Goal: Transaction & Acquisition: Purchase product/service

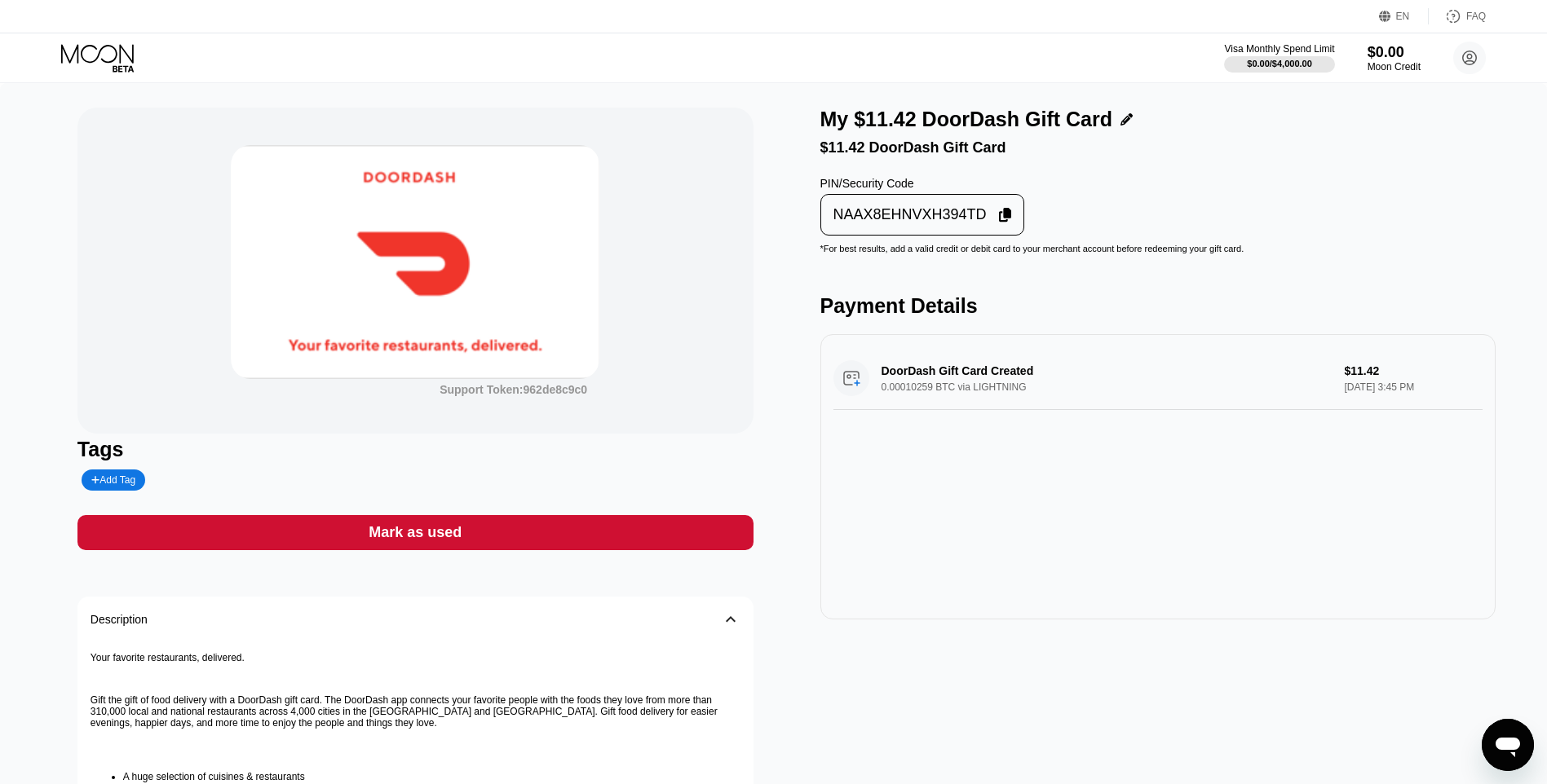
click at [713, 521] on div "Mark as used" at bounding box center [415, 532] width 676 height 35
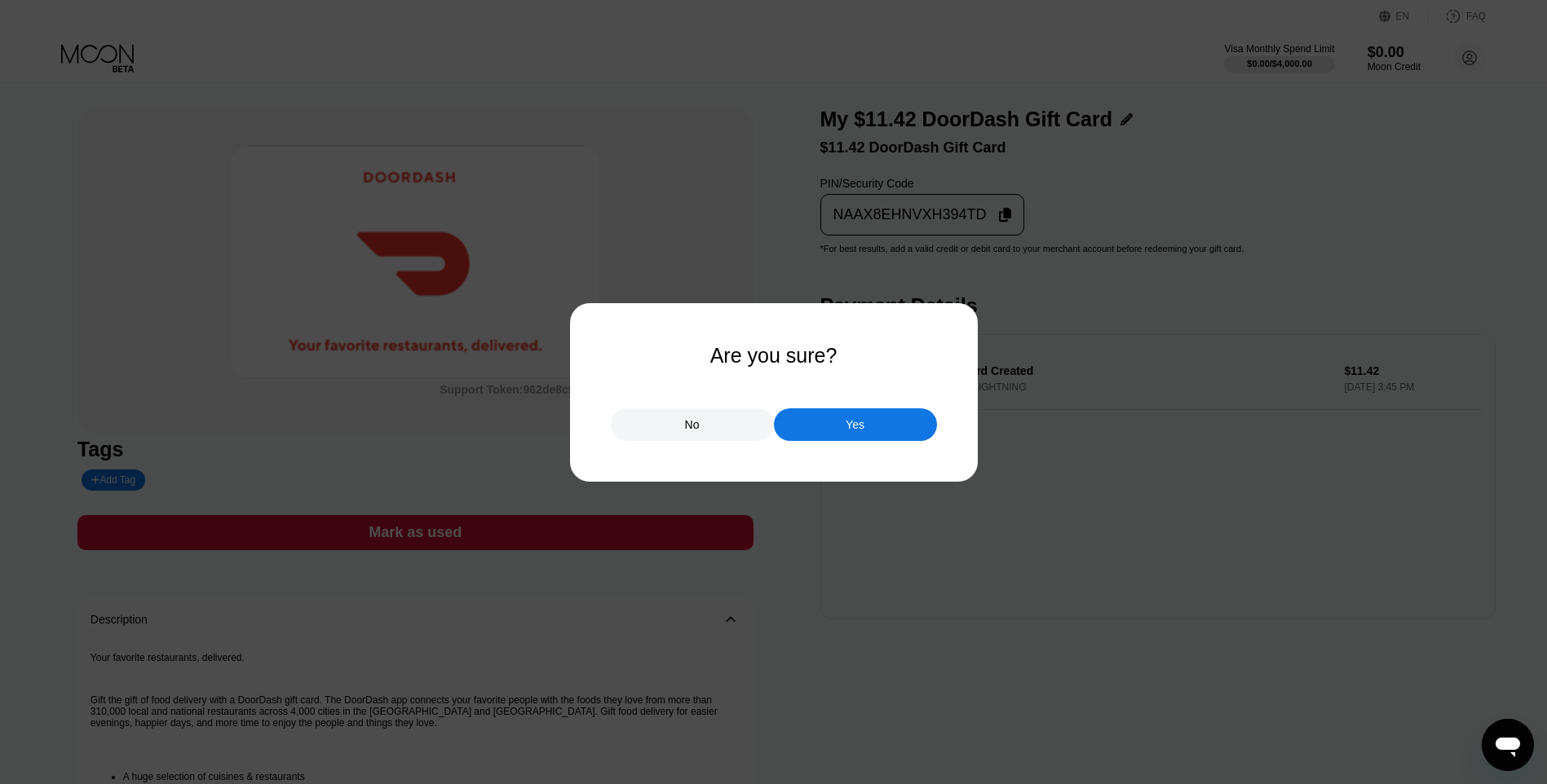
click at [838, 443] on div at bounding box center [780, 392] width 1559 height 784
click at [851, 432] on div "Yes" at bounding box center [855, 425] width 19 height 15
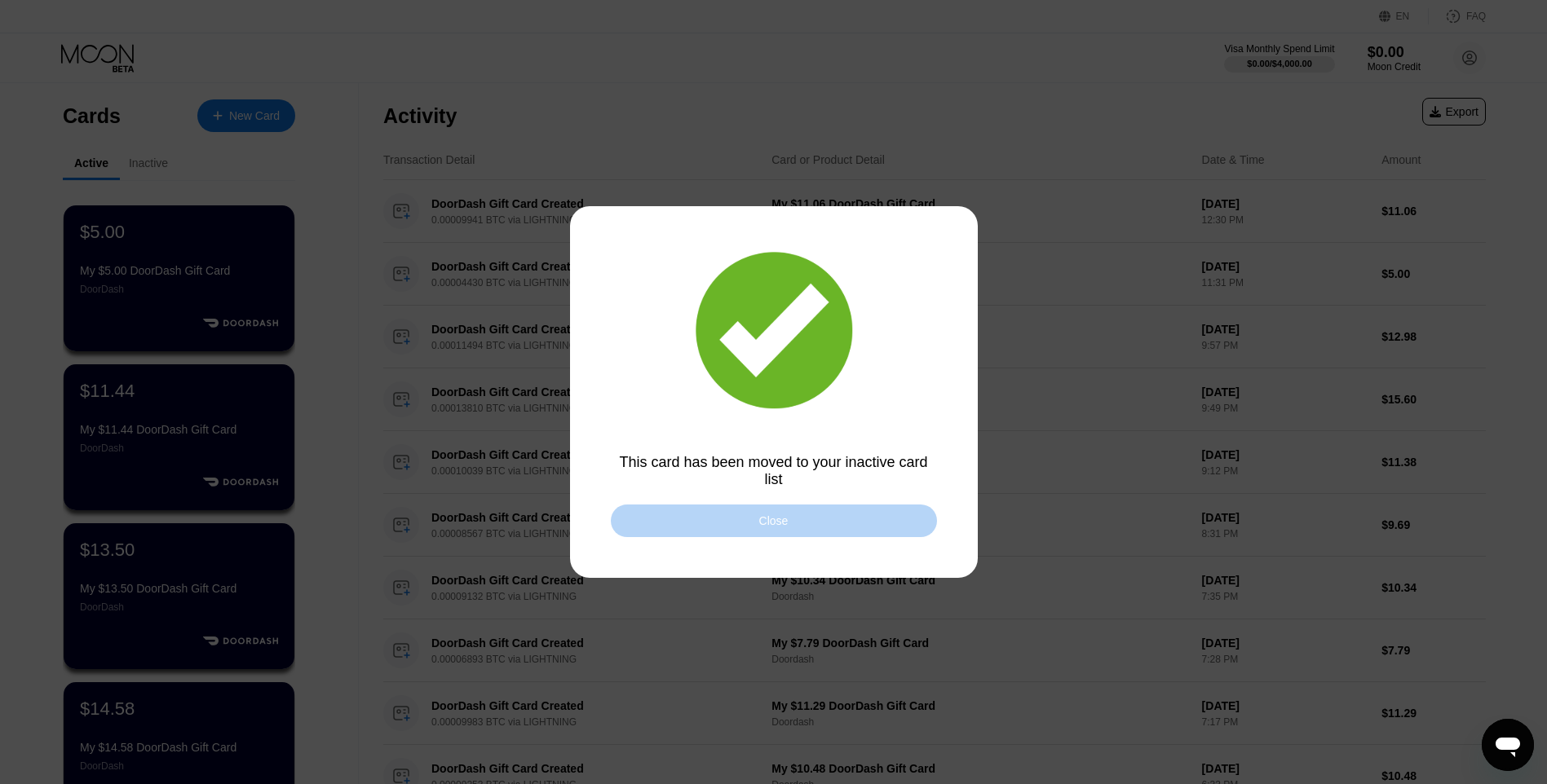
click at [751, 524] on div "Close" at bounding box center [773, 520] width 326 height 33
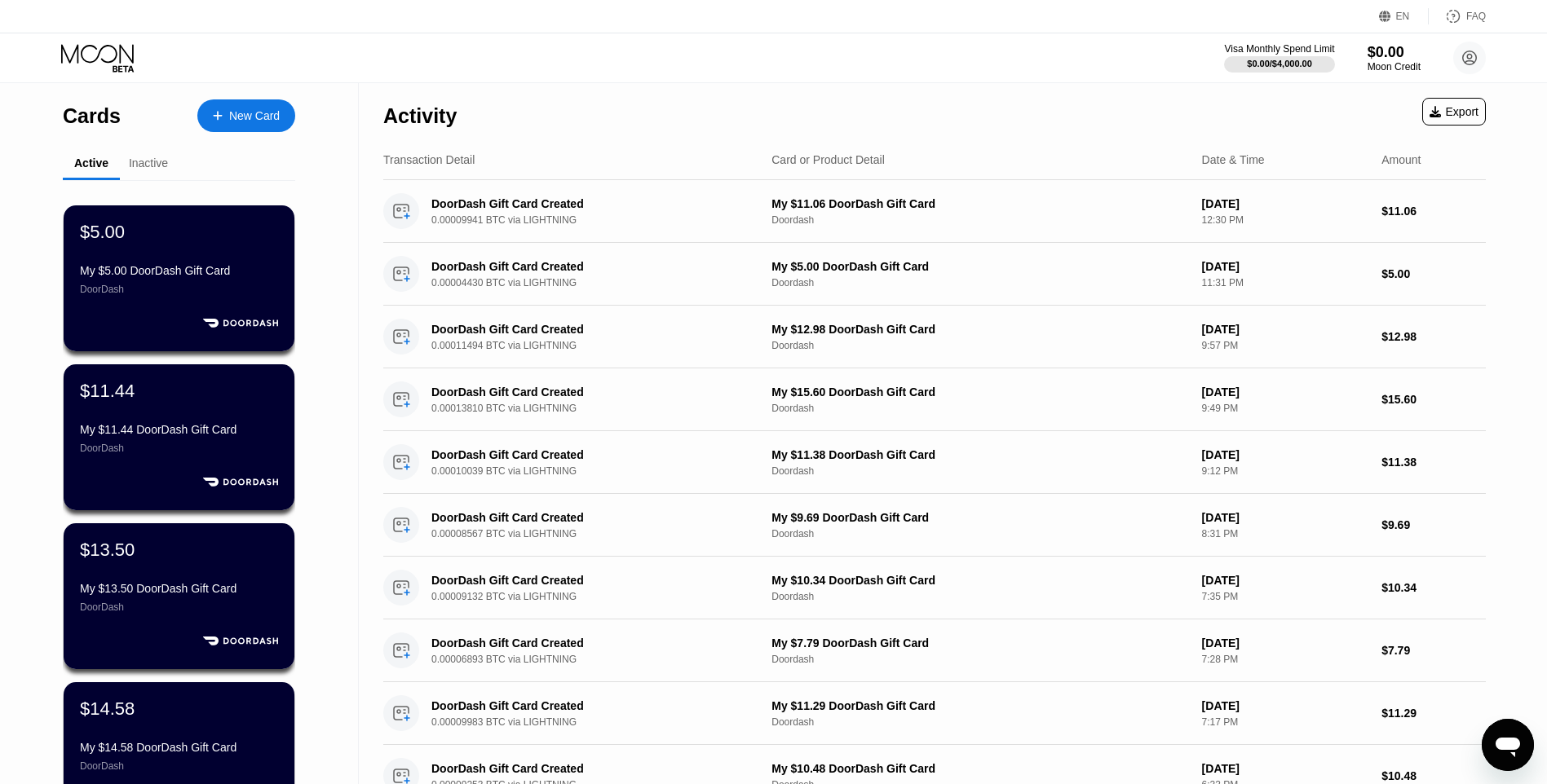
click at [233, 97] on div "Cards New Card" at bounding box center [179, 111] width 232 height 57
click at [246, 111] on div "New Card" at bounding box center [253, 116] width 50 height 14
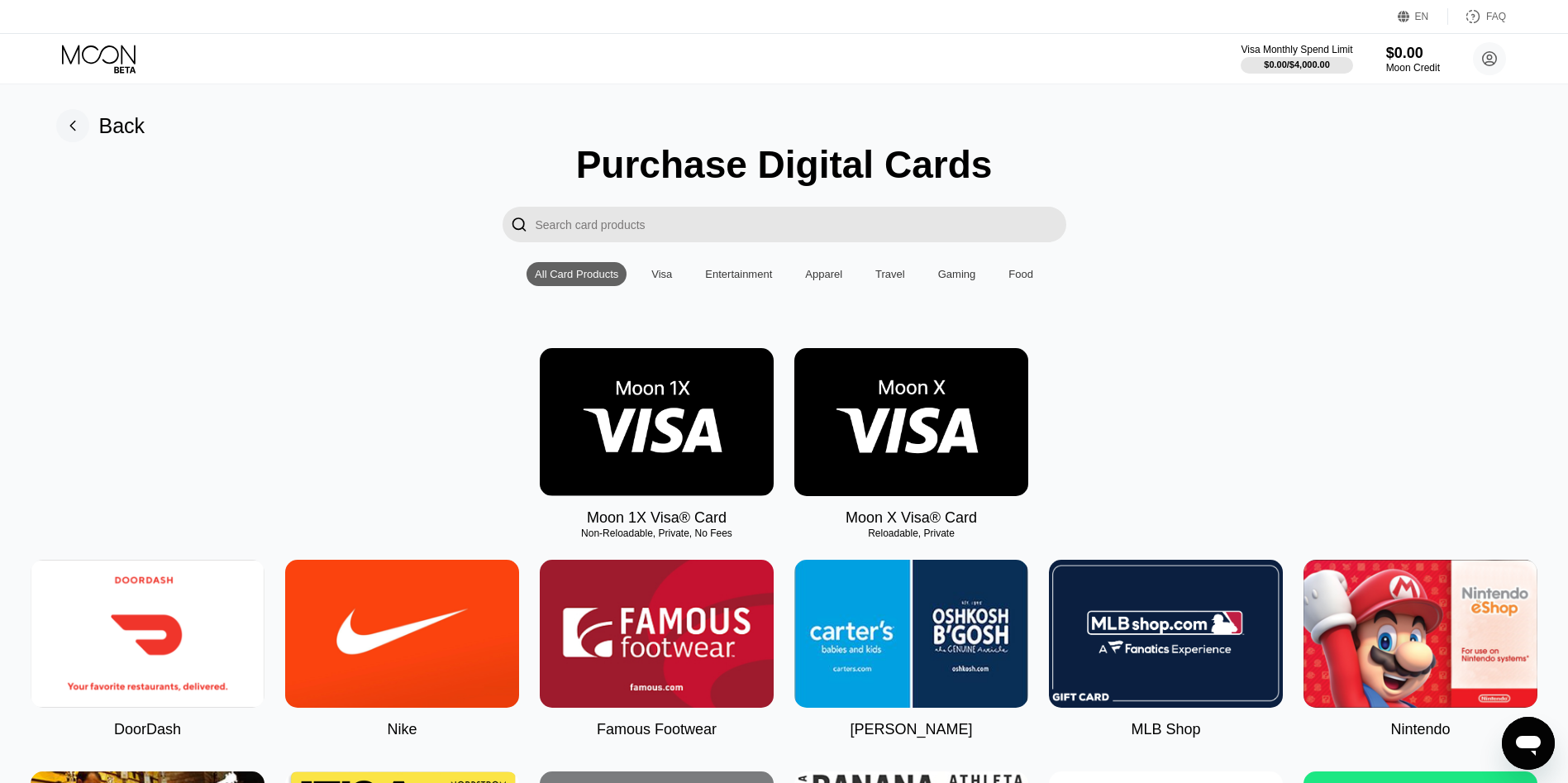
drag, startPoint x: 176, startPoint y: 614, endPoint x: 471, endPoint y: 266, distance: 456.2
click at [177, 612] on img at bounding box center [148, 633] width 234 height 148
type input "0"
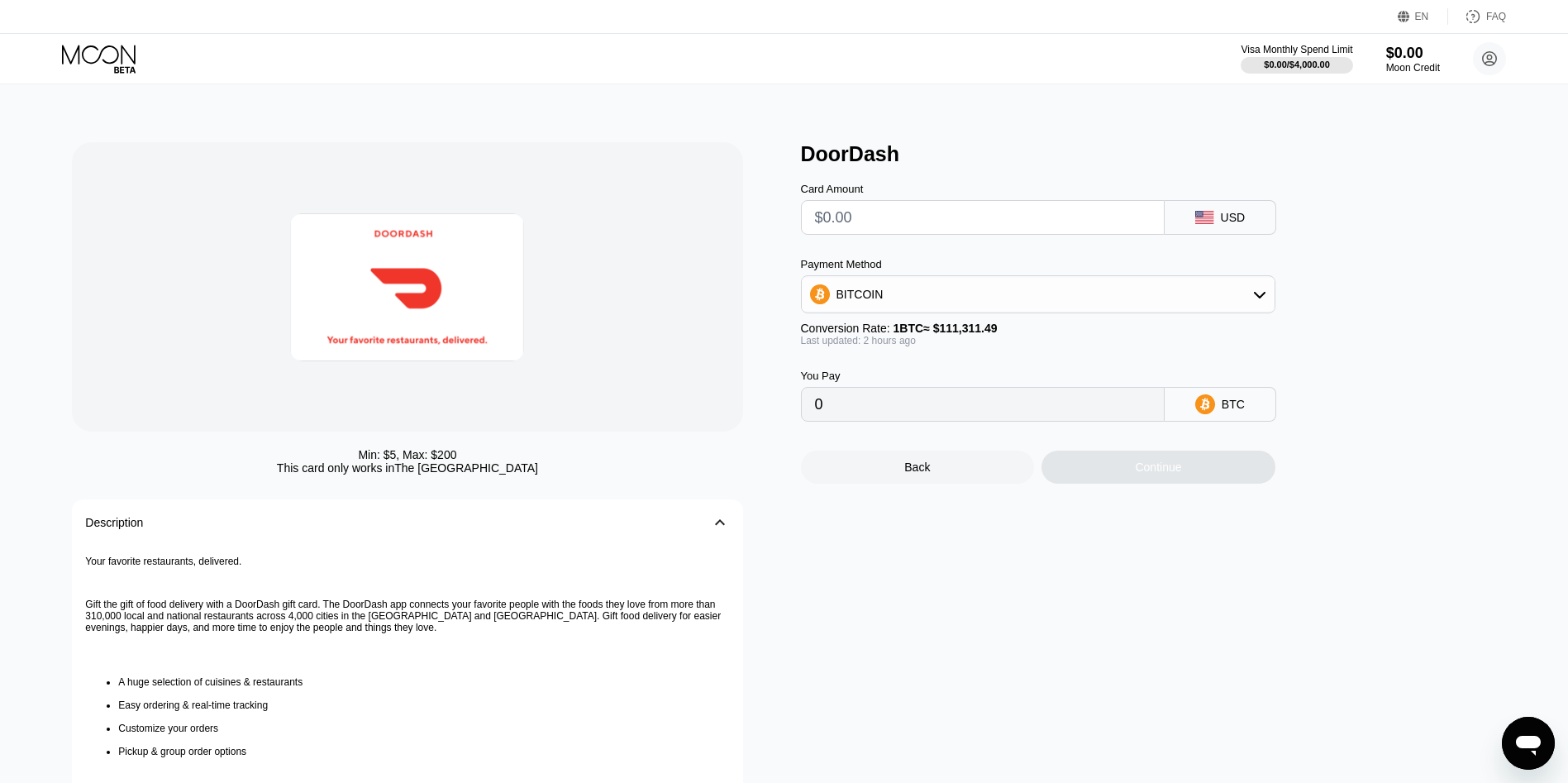
drag, startPoint x: 822, startPoint y: 215, endPoint x: 1089, endPoint y: 258, distance: 270.4
click at [823, 214] on input "text" at bounding box center [983, 218] width 335 height 34
type input "$1"
type input "0.00000897"
type input "$17"
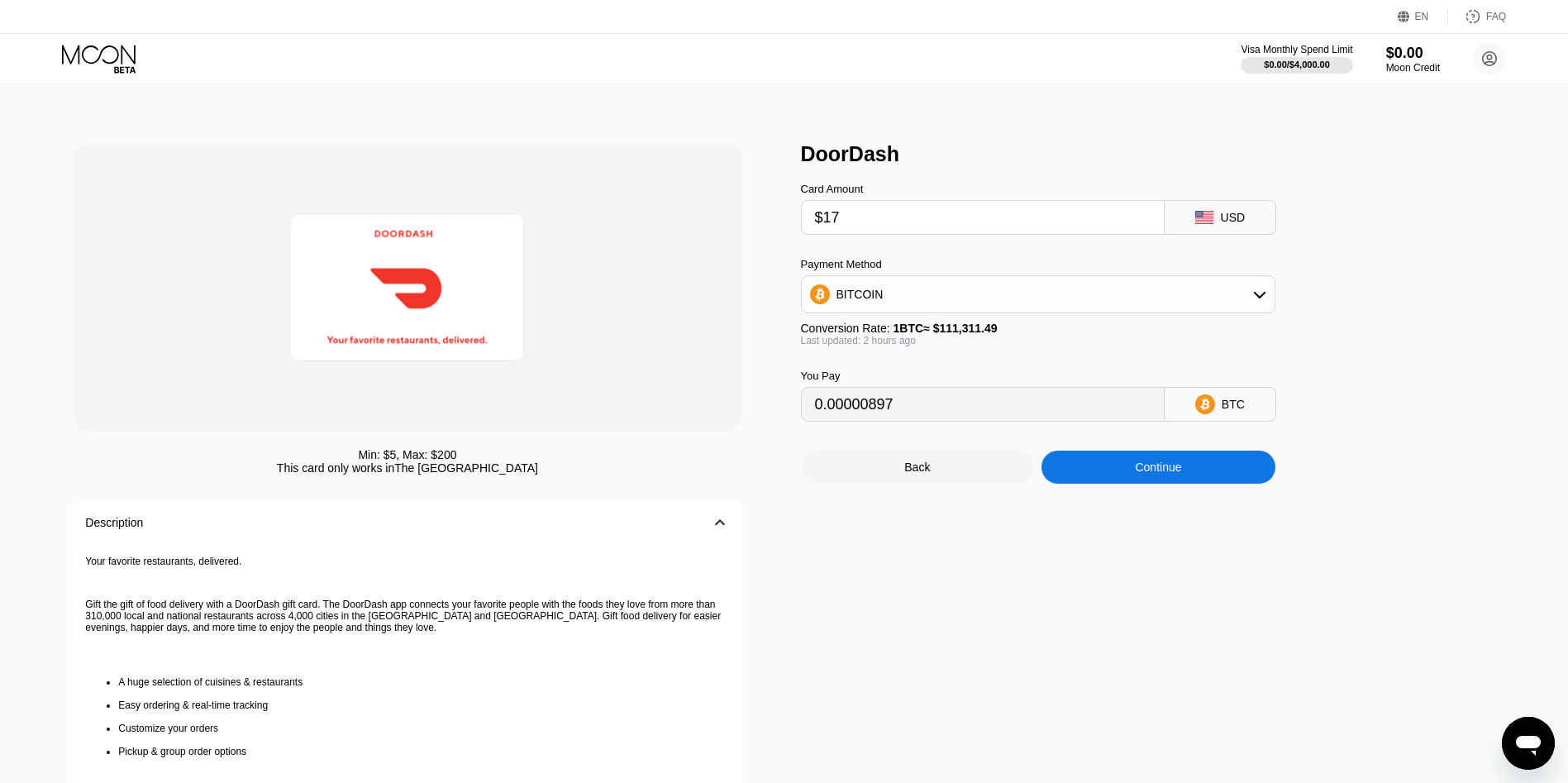
type input "0.00015241"
type input "$17.7"
type input "0.00015869"
type input "$17.73"
type input "0.00015896"
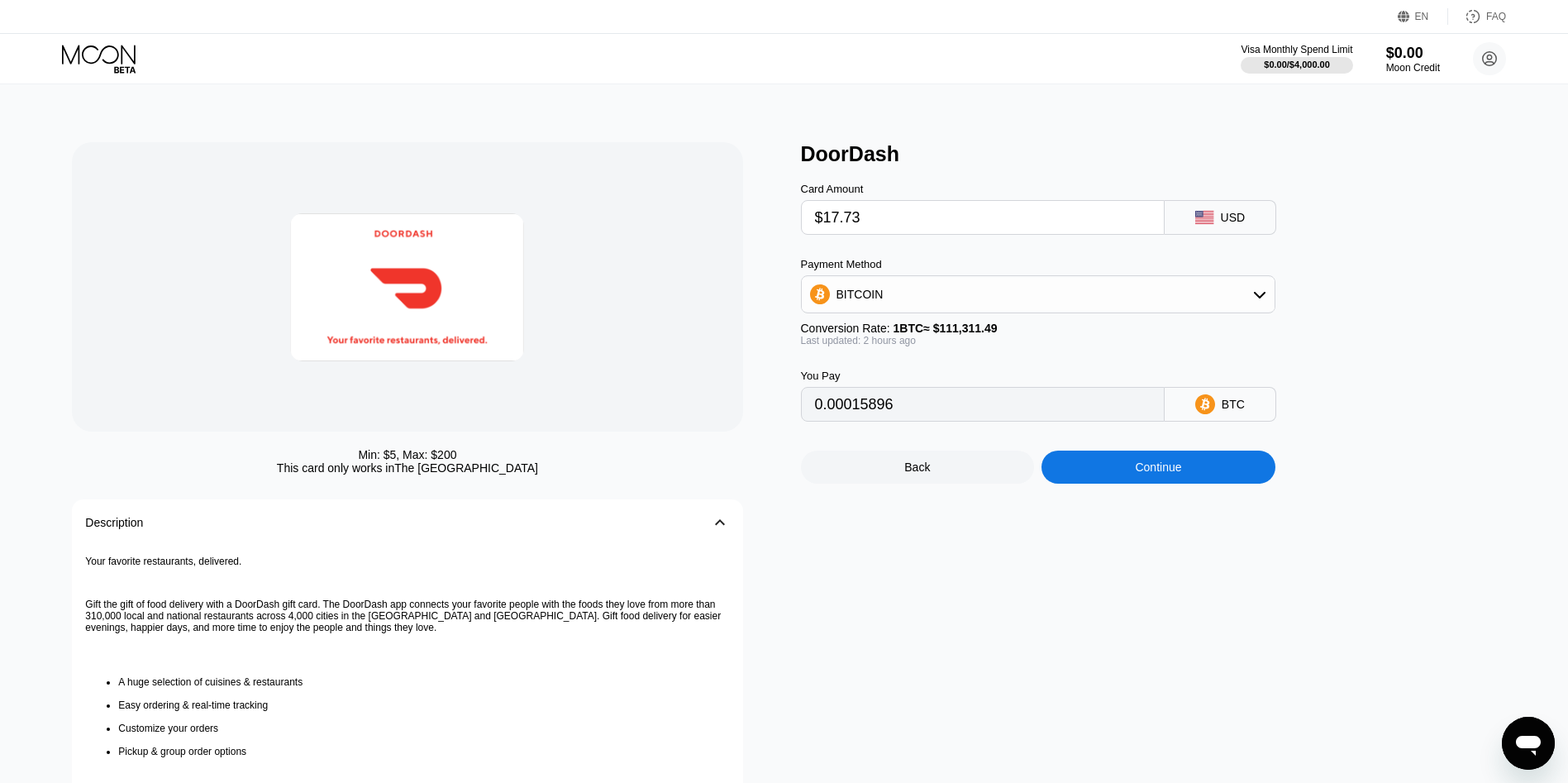
type input "$17.73"
click at [1184, 470] on div "Continue" at bounding box center [1158, 467] width 234 height 34
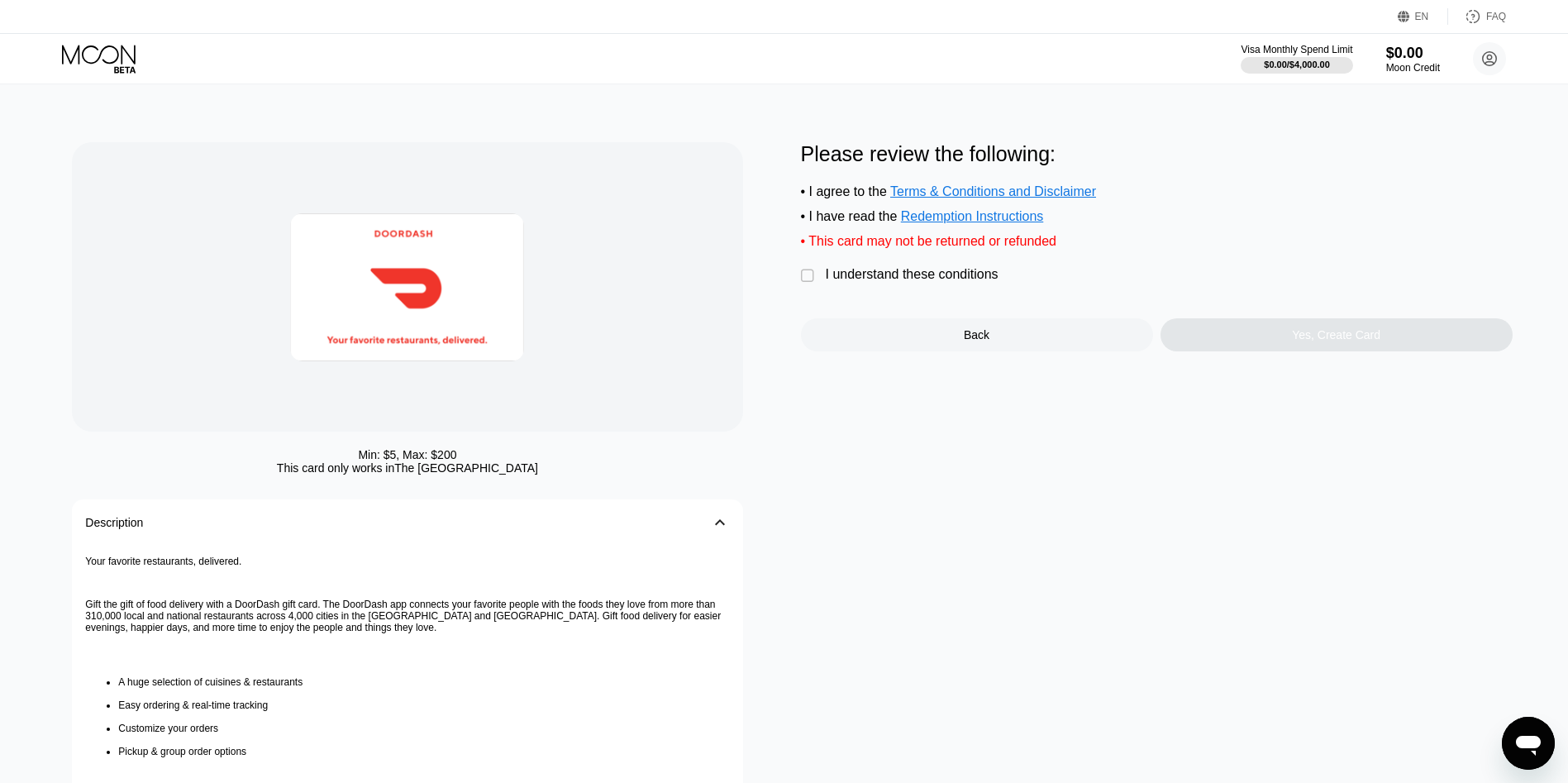
click at [932, 282] on div "I understand these conditions" at bounding box center [912, 275] width 172 height 15
click at [1328, 341] on div "Yes, Create Card" at bounding box center [1335, 335] width 88 height 13
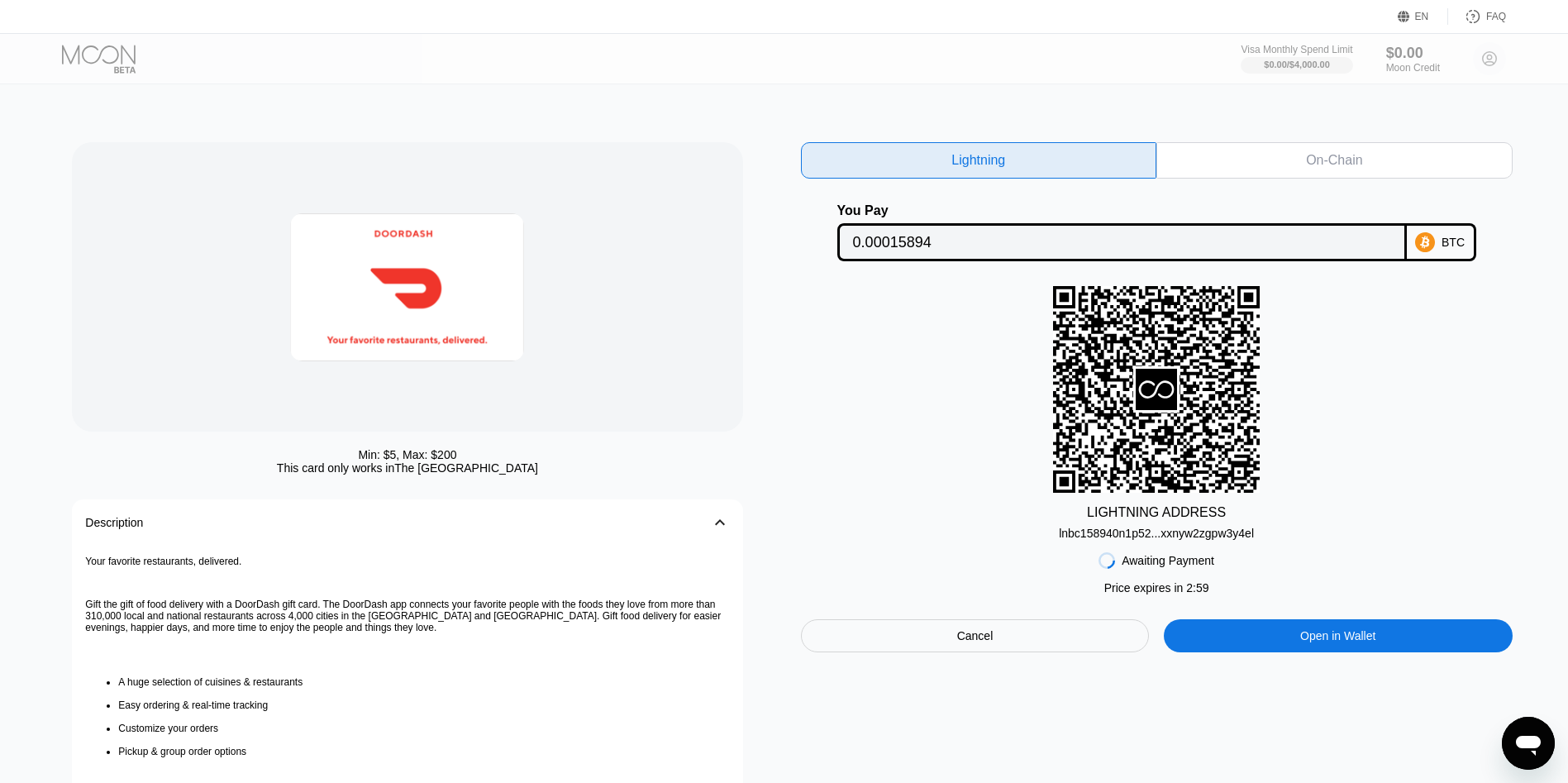
click at [1238, 551] on div "Awaiting Payment Price expires in 2 : 59 Cancel Open in Wallet" at bounding box center [1156, 595] width 712 height 112
click at [1241, 540] on div "lnbc158940n1p52...xxnyw2zgpw3y4el" at bounding box center [1156, 534] width 195 height 13
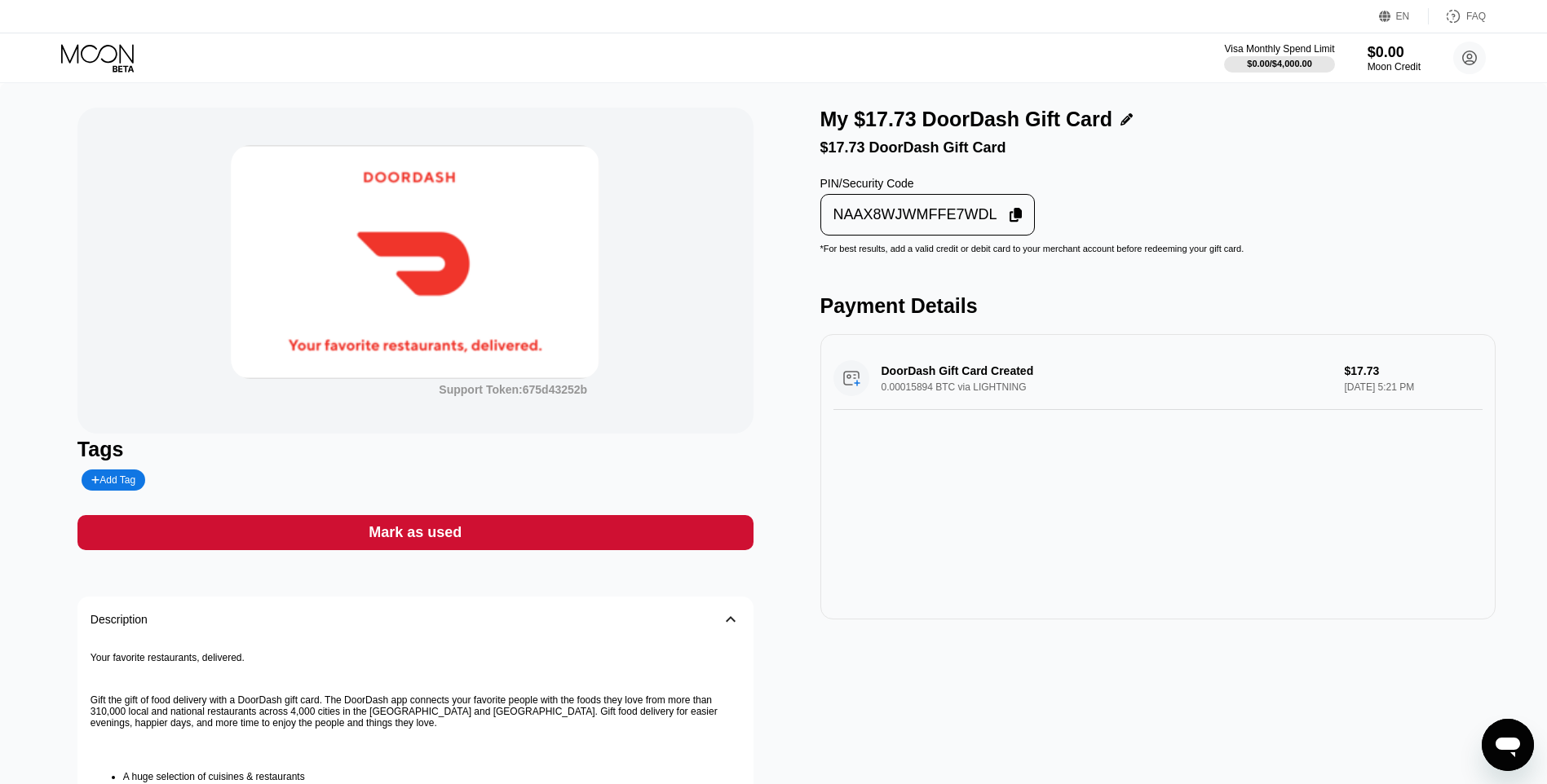
click at [900, 247] on div "My $17.73 DoorDash Gift Card $17.73 DoorDash Gift Card PIN/Security Code NAAX8W…" at bounding box center [1158, 564] width 676 height 912
click at [906, 221] on div "NAAX8WJWMFFE7WDL" at bounding box center [915, 214] width 163 height 19
click at [708, 518] on div "Support Token: 675d43252b Tags Add Tag Mark as used Description 󰅀 Your favorite…" at bounding box center [415, 564] width 676 height 912
click at [707, 531] on div "Mark as used" at bounding box center [415, 532] width 676 height 35
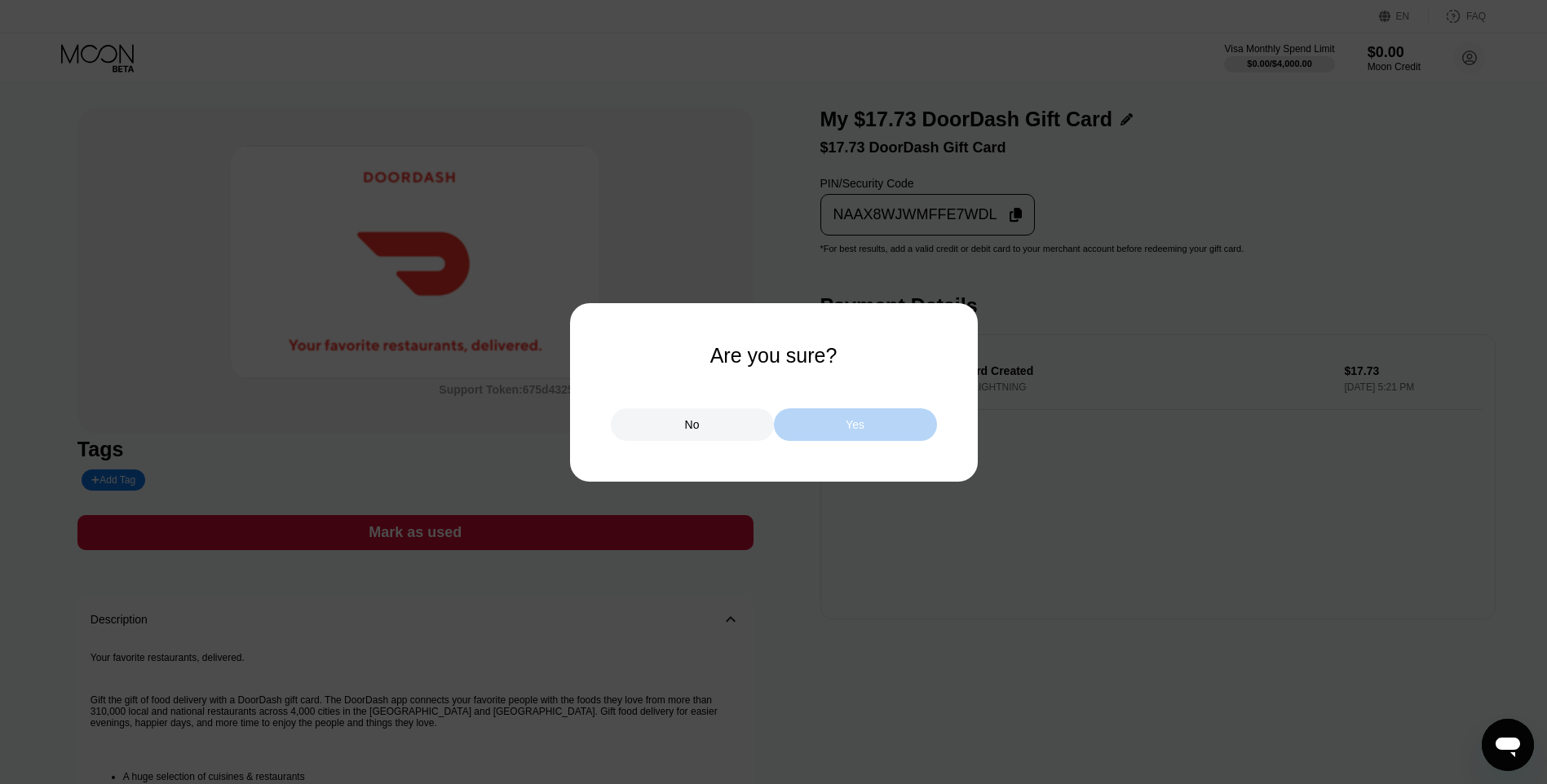
click at [837, 423] on div "Yes" at bounding box center [855, 424] width 163 height 33
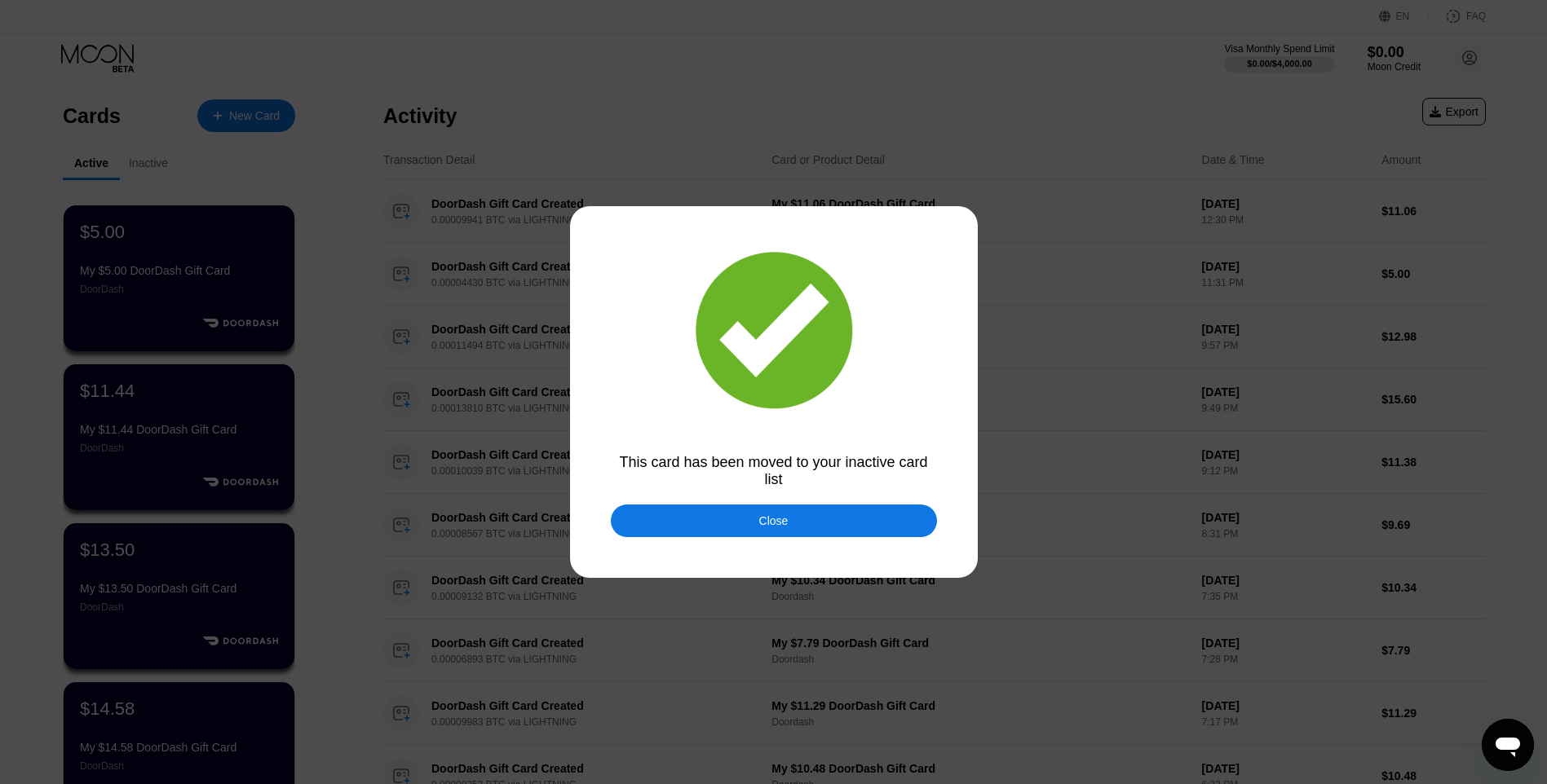
click at [782, 518] on div "Close" at bounding box center [773, 520] width 29 height 13
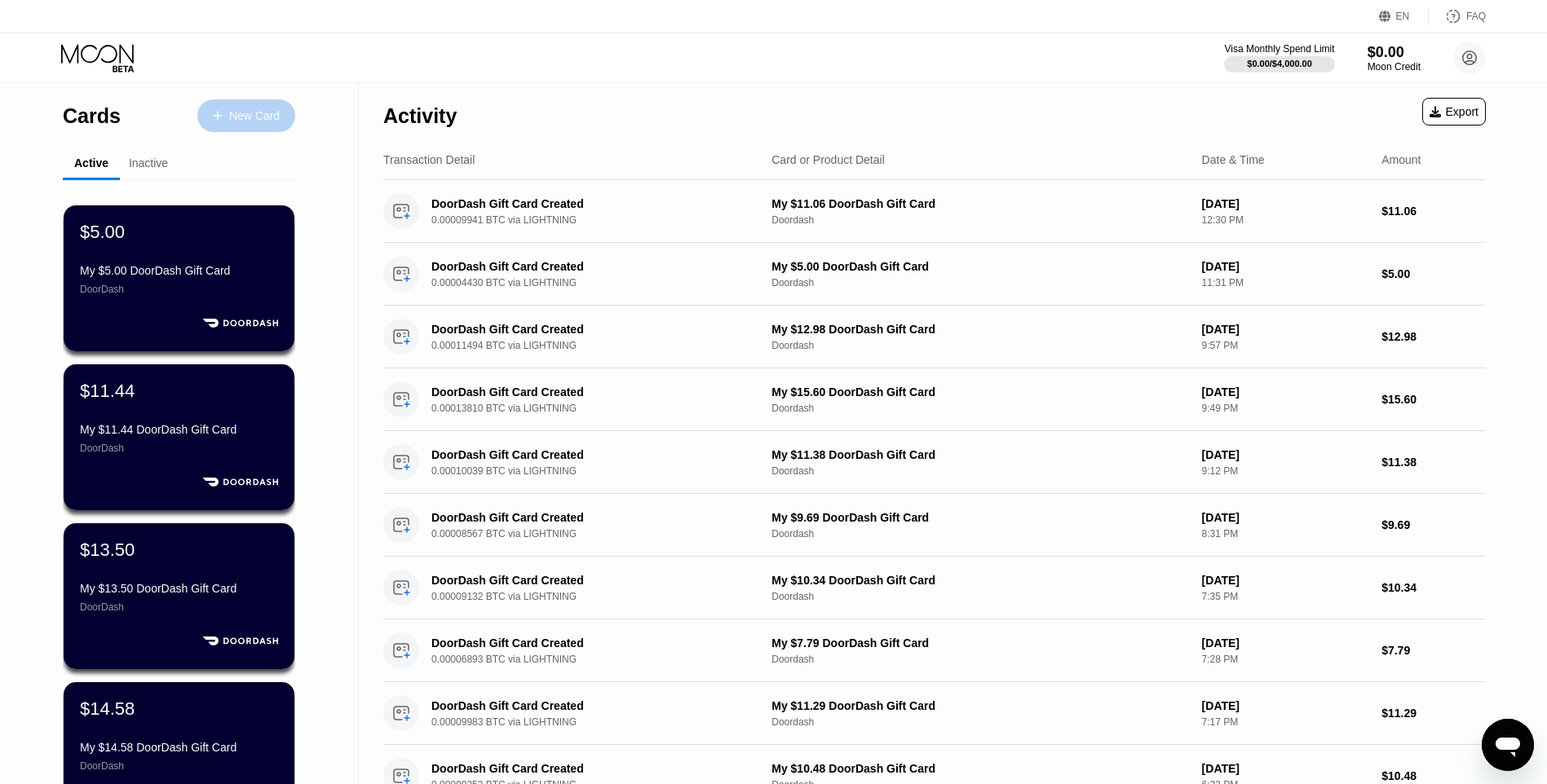
click at [264, 106] on div "New Card" at bounding box center [247, 115] width 98 height 33
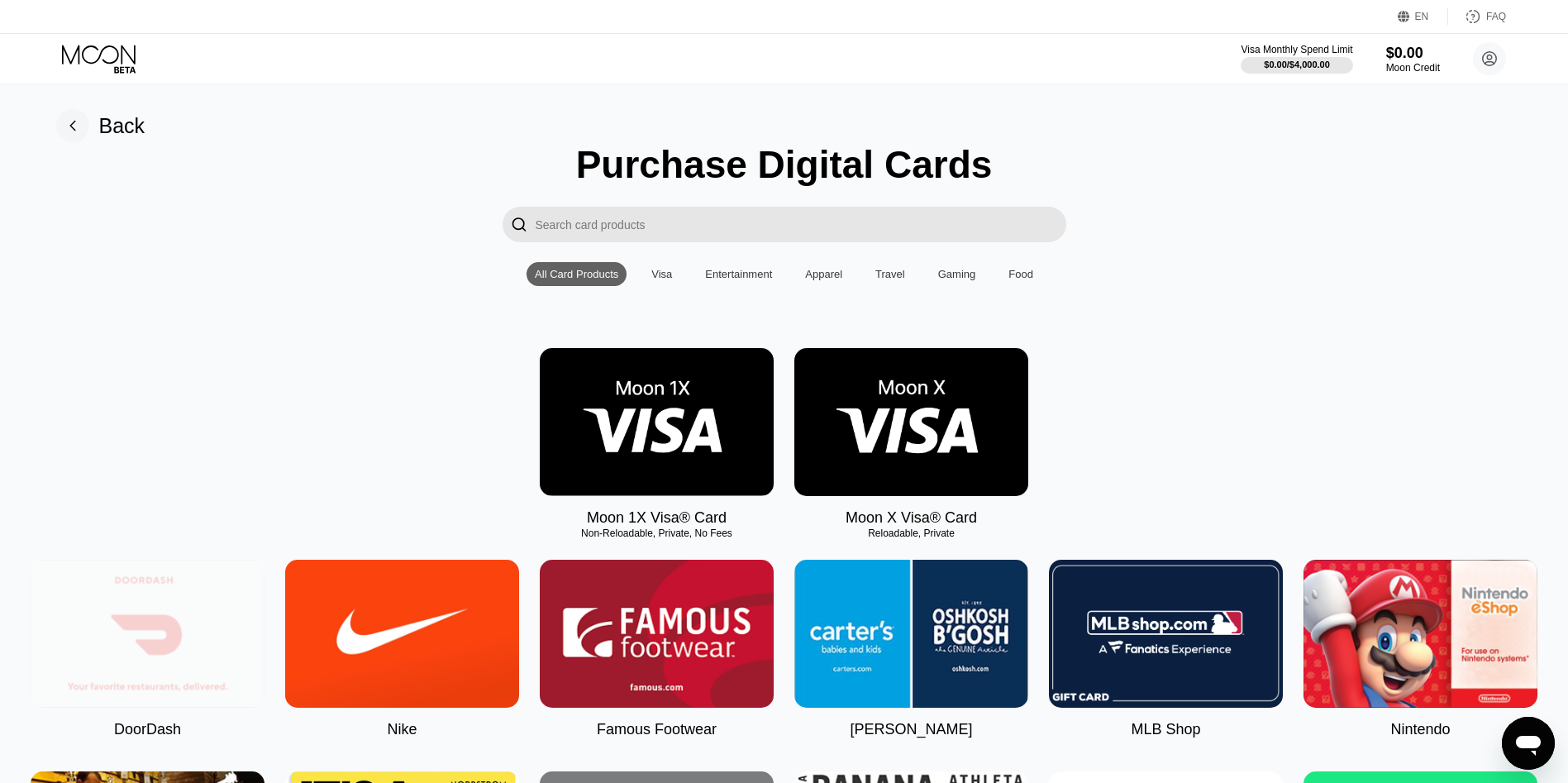
click at [194, 612] on img at bounding box center [148, 633] width 234 height 148
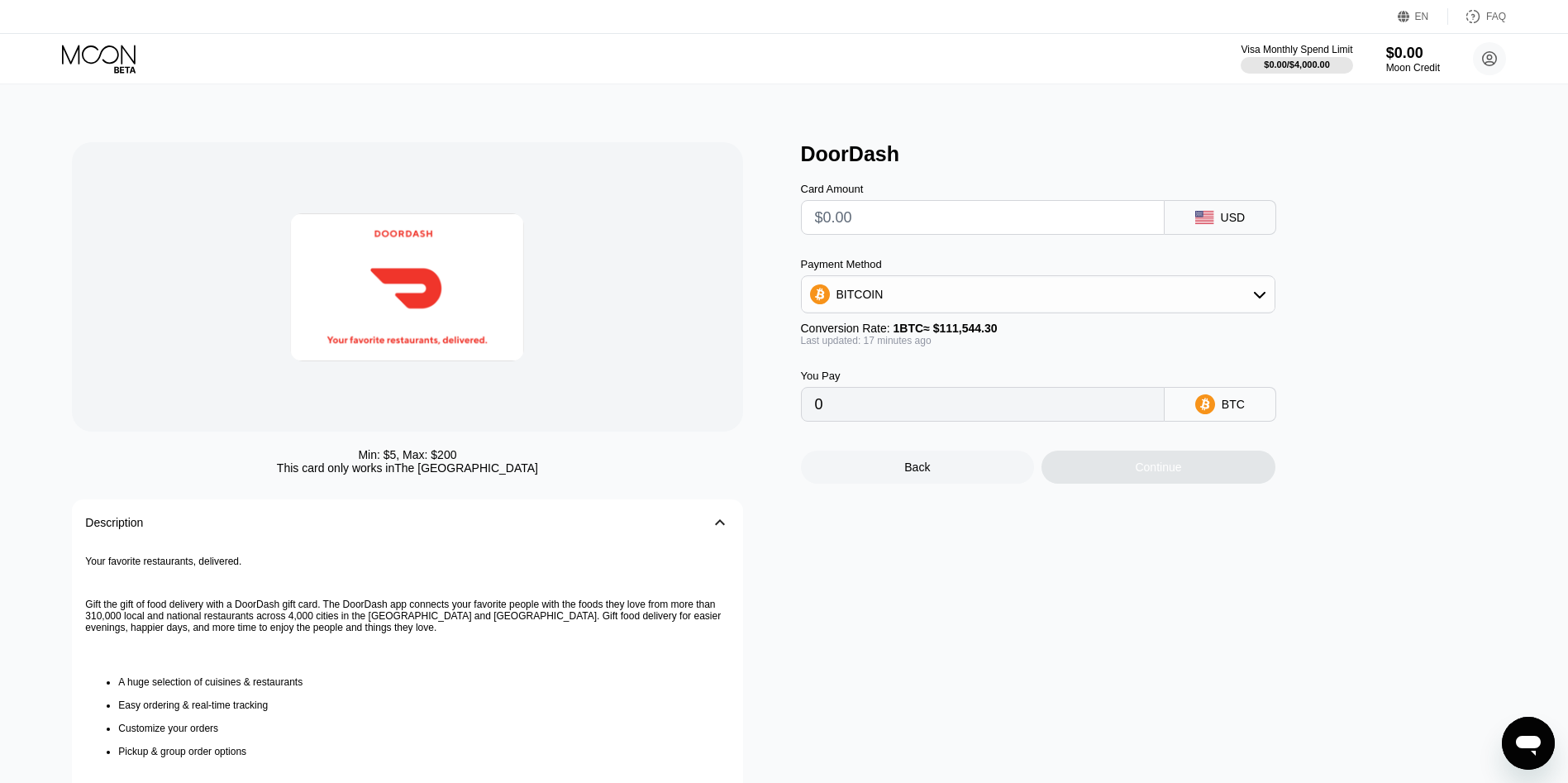
click at [948, 234] on input "text" at bounding box center [983, 218] width 335 height 34
type input "$15"
type input "0.00013456"
type input "$15.62"
type input "0.00014013"
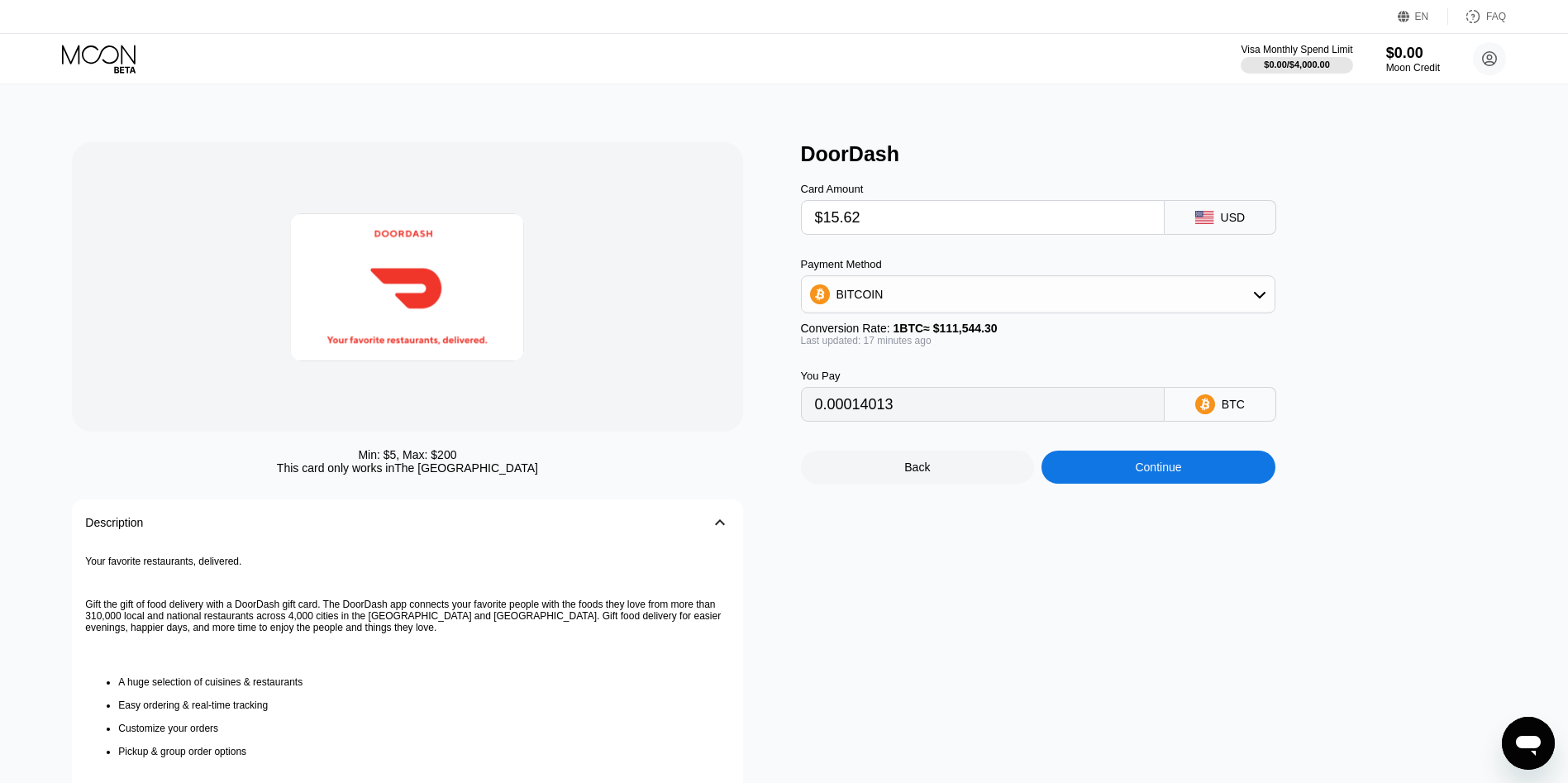
type input "$15.62"
click at [1091, 480] on div "Continue" at bounding box center [1158, 467] width 234 height 34
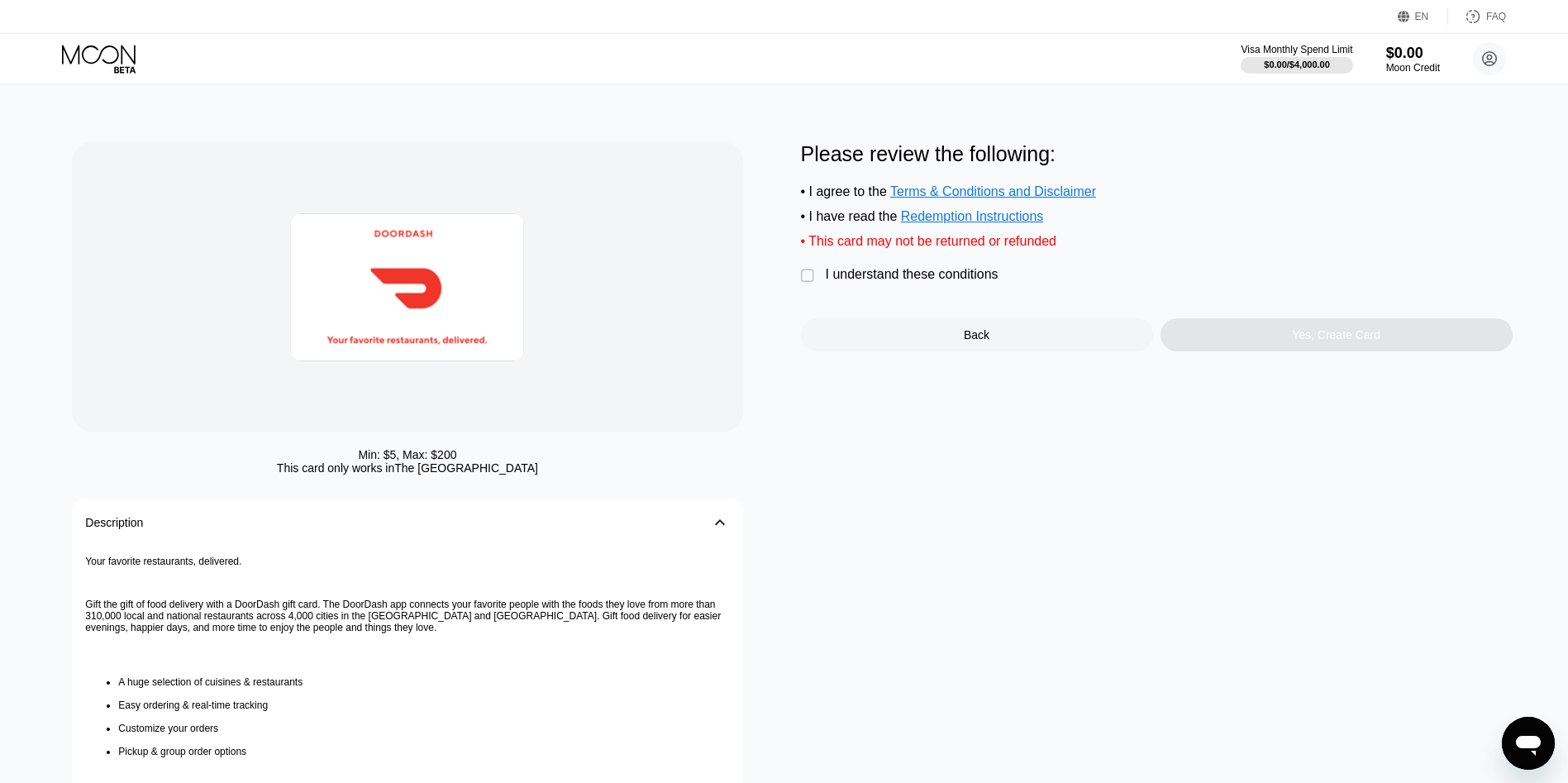
click at [930, 282] on div "I understand these conditions" at bounding box center [912, 275] width 172 height 15
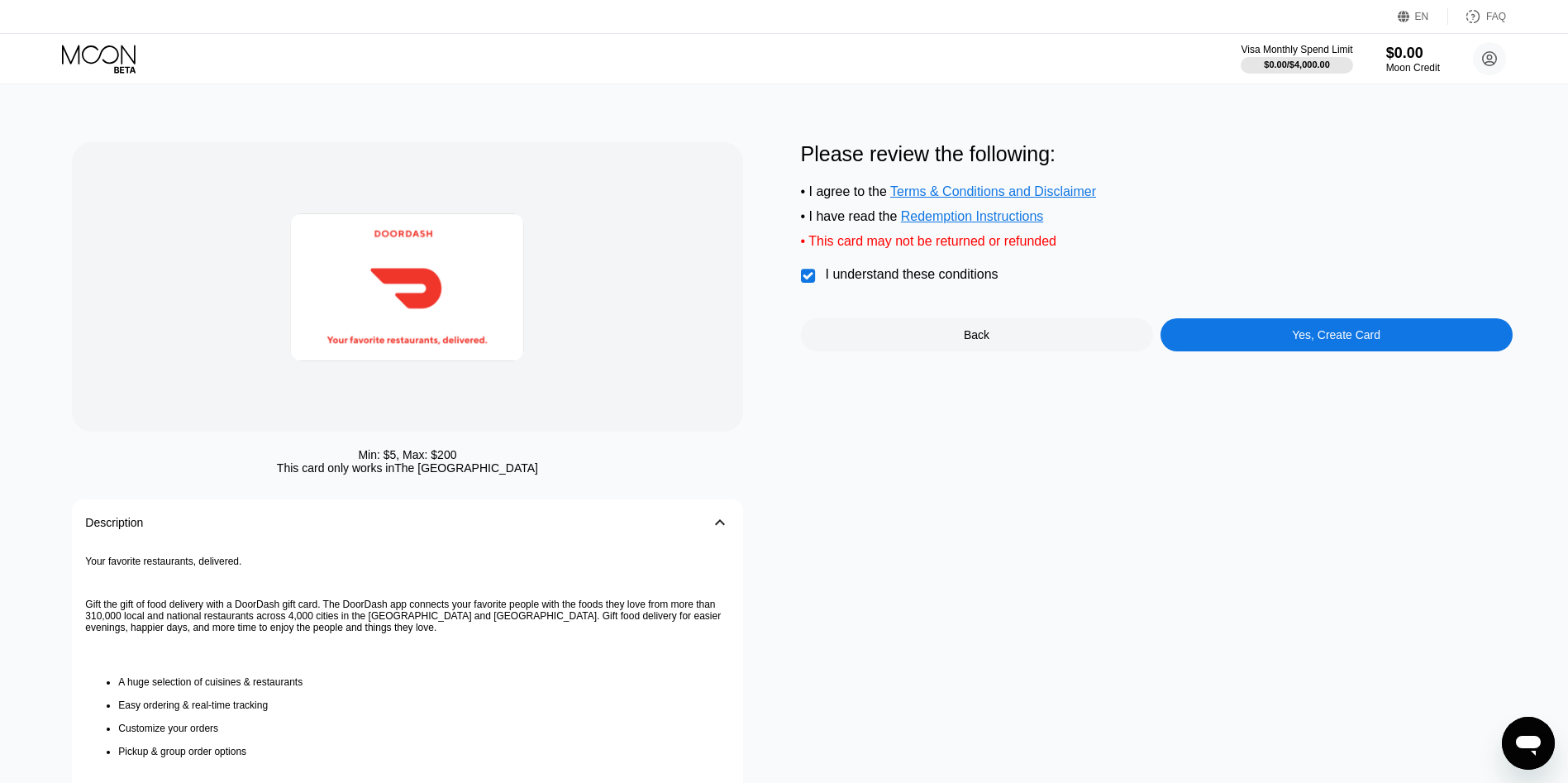
click at [1342, 341] on div "Yes, Create Card" at bounding box center [1335, 335] width 88 height 13
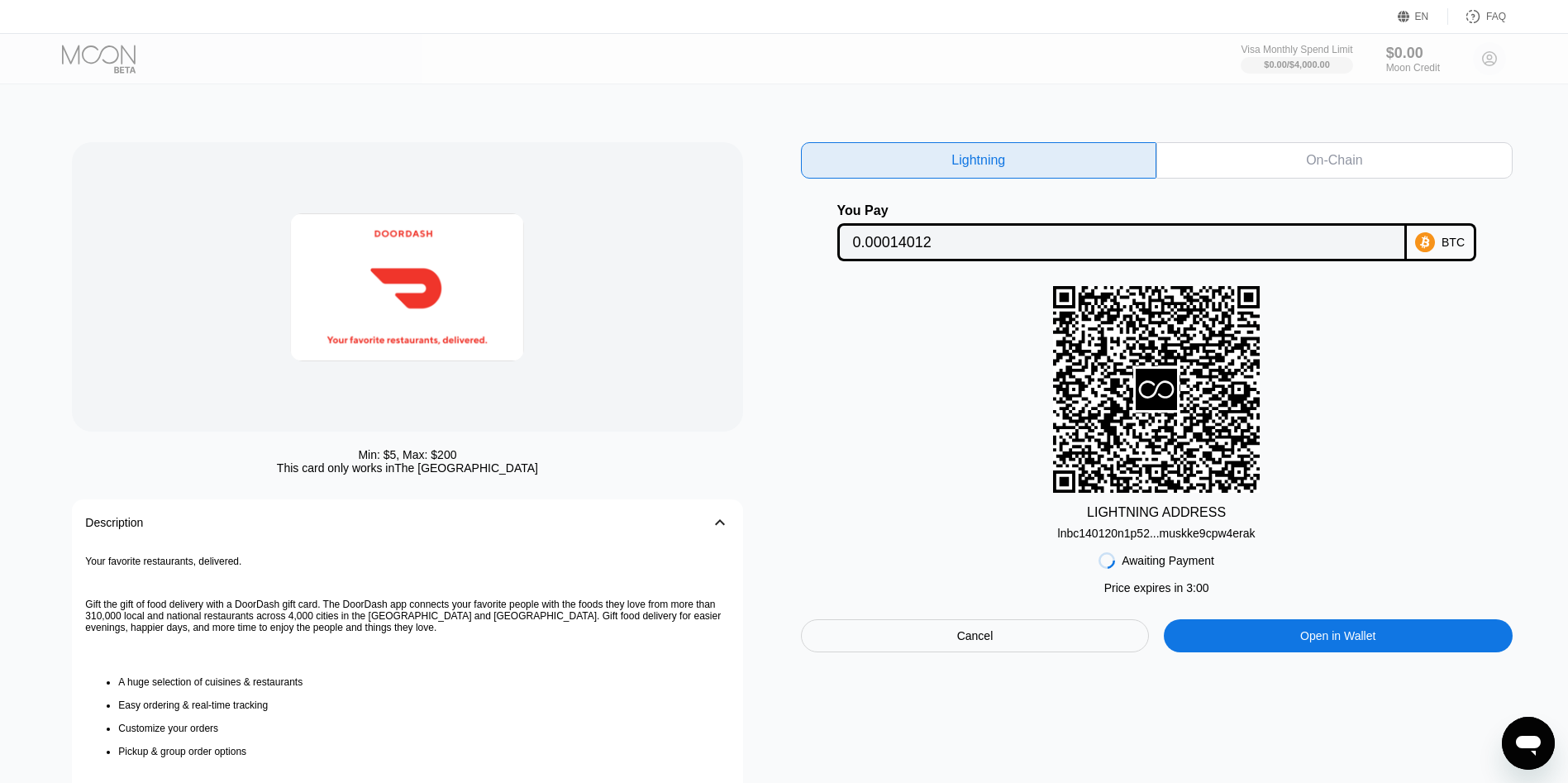
click at [1153, 533] on div "lnbc140120n1p52...muskke9cpw4erak" at bounding box center [1156, 534] width 197 height 13
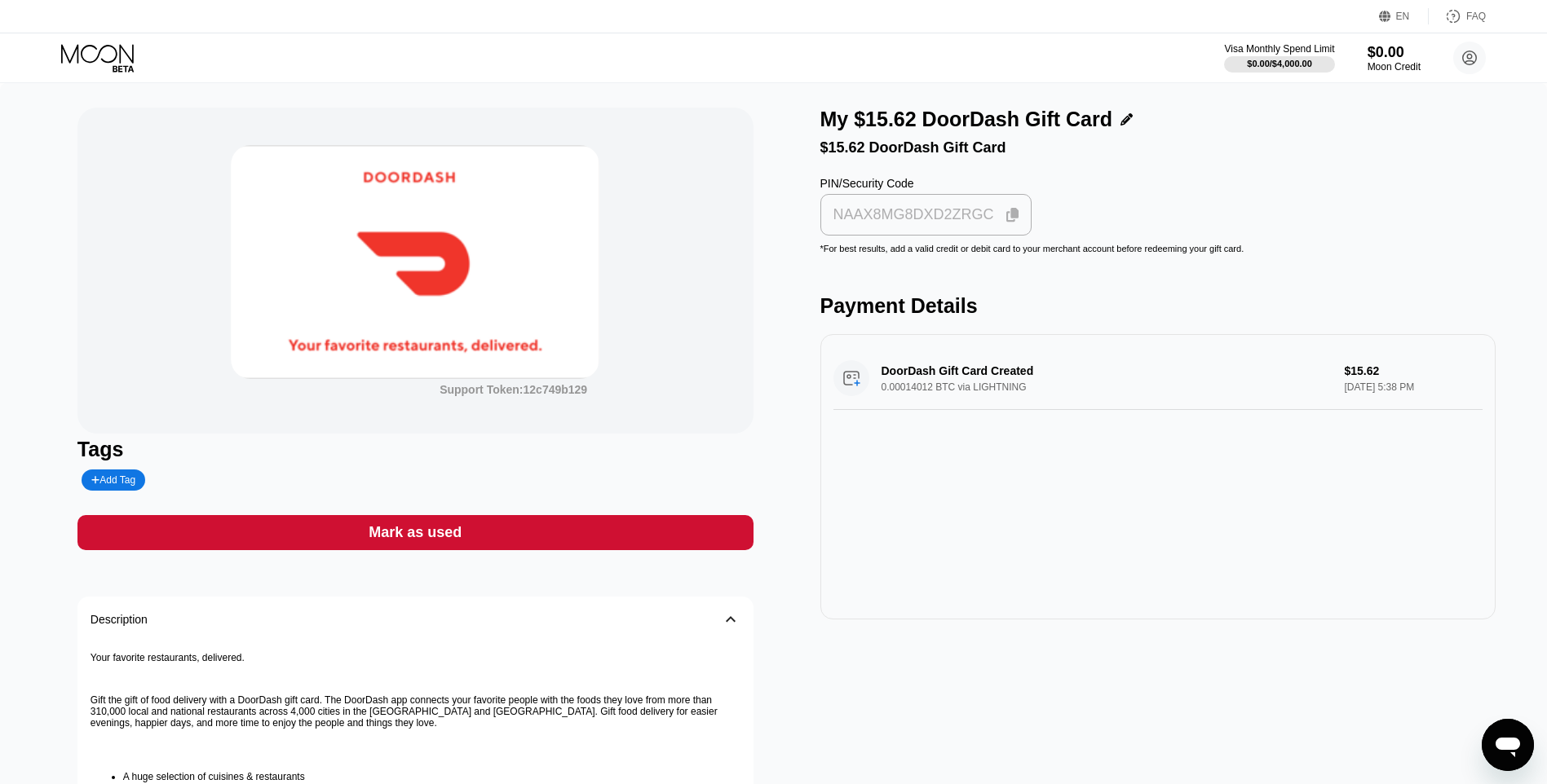
click at [941, 202] on div "NAAX8MG8DXD2ZRGC" at bounding box center [926, 214] width 212 height 42
click at [677, 531] on div "Mark as used" at bounding box center [415, 532] width 676 height 35
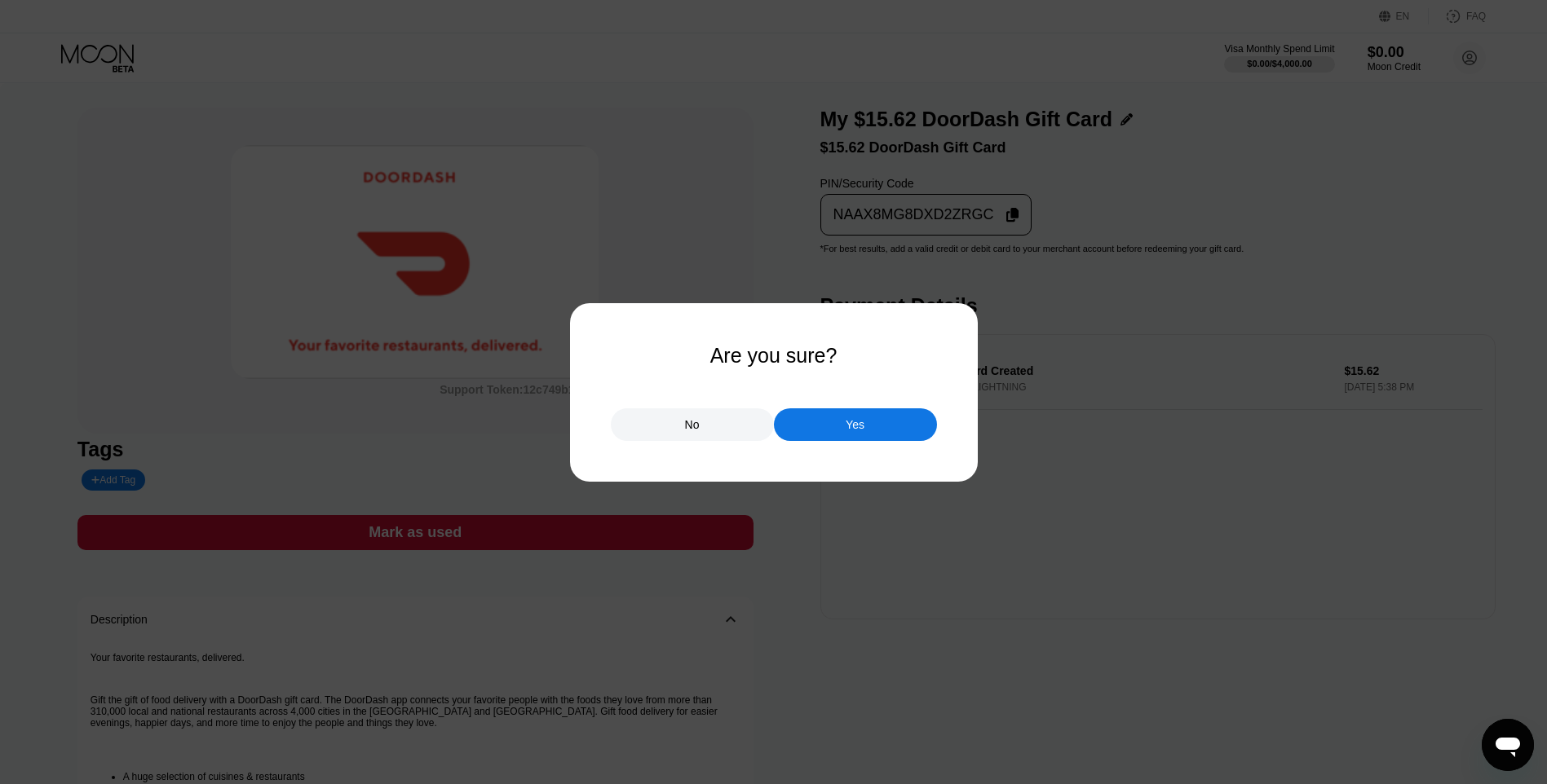
click at [819, 401] on div "No Yes" at bounding box center [773, 417] width 326 height 49
click at [847, 415] on div "Yes" at bounding box center [855, 424] width 163 height 33
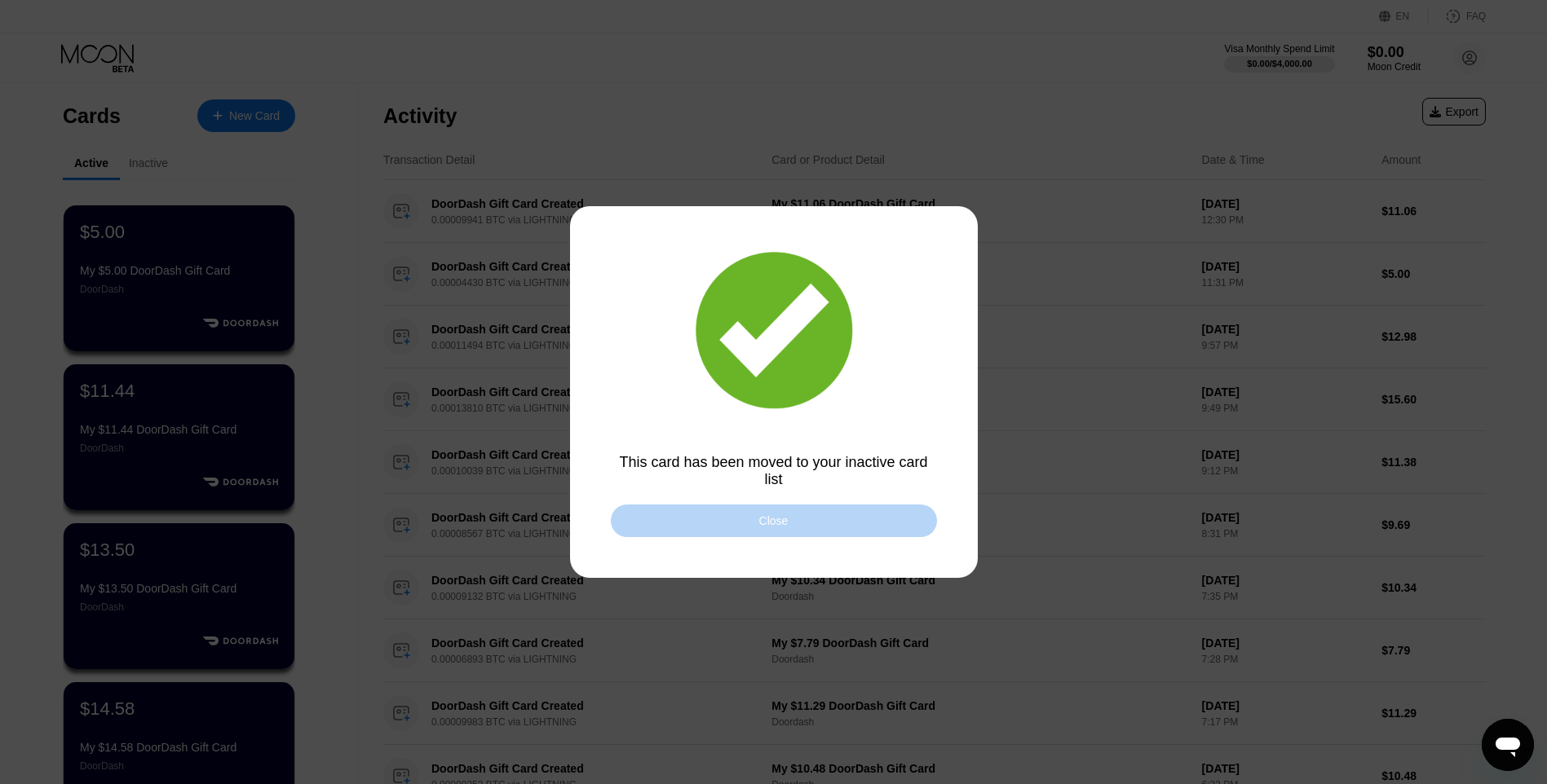
click at [710, 518] on div "Close" at bounding box center [773, 520] width 326 height 33
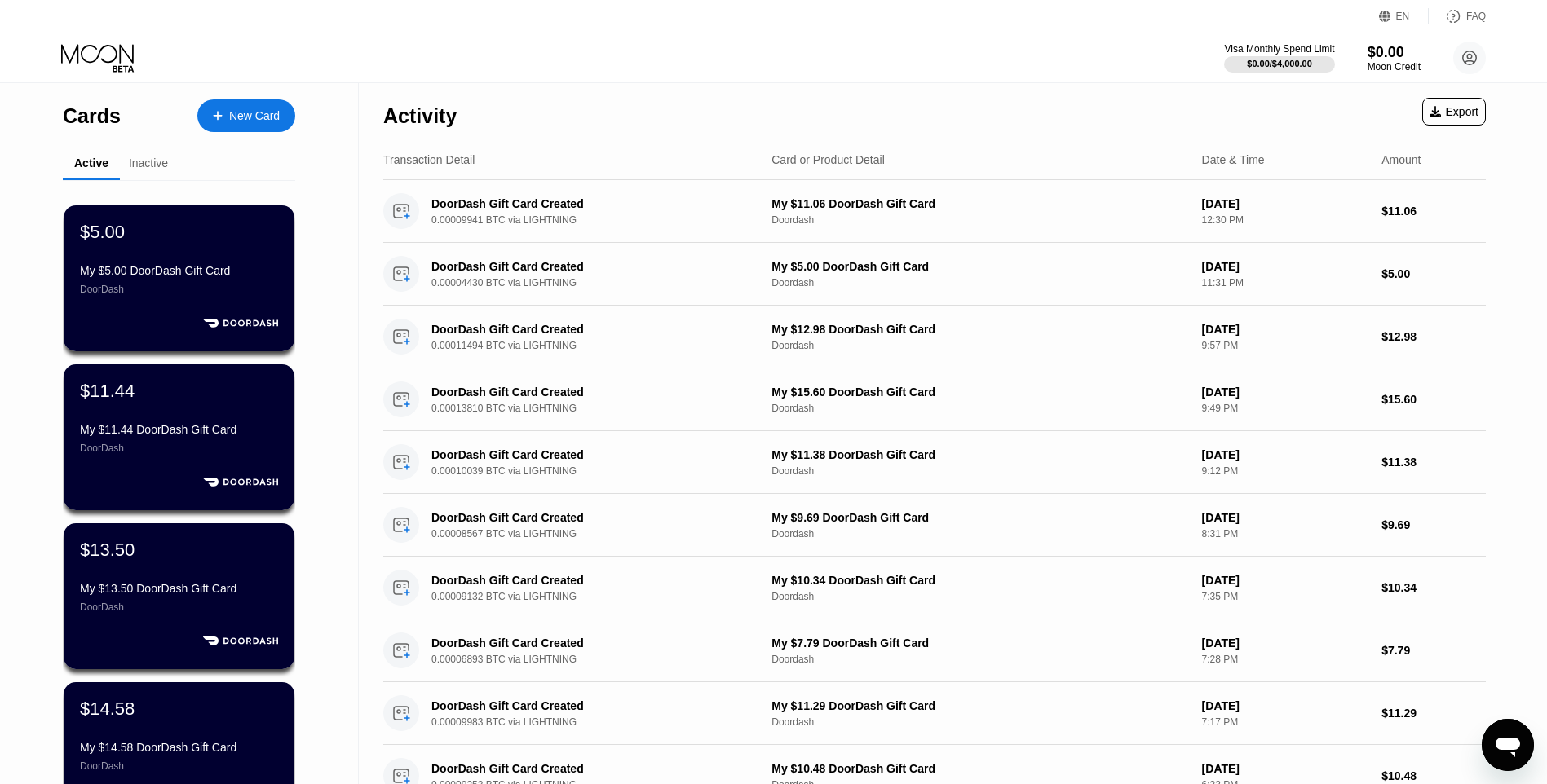
click at [223, 101] on div "New Card" at bounding box center [247, 115] width 98 height 33
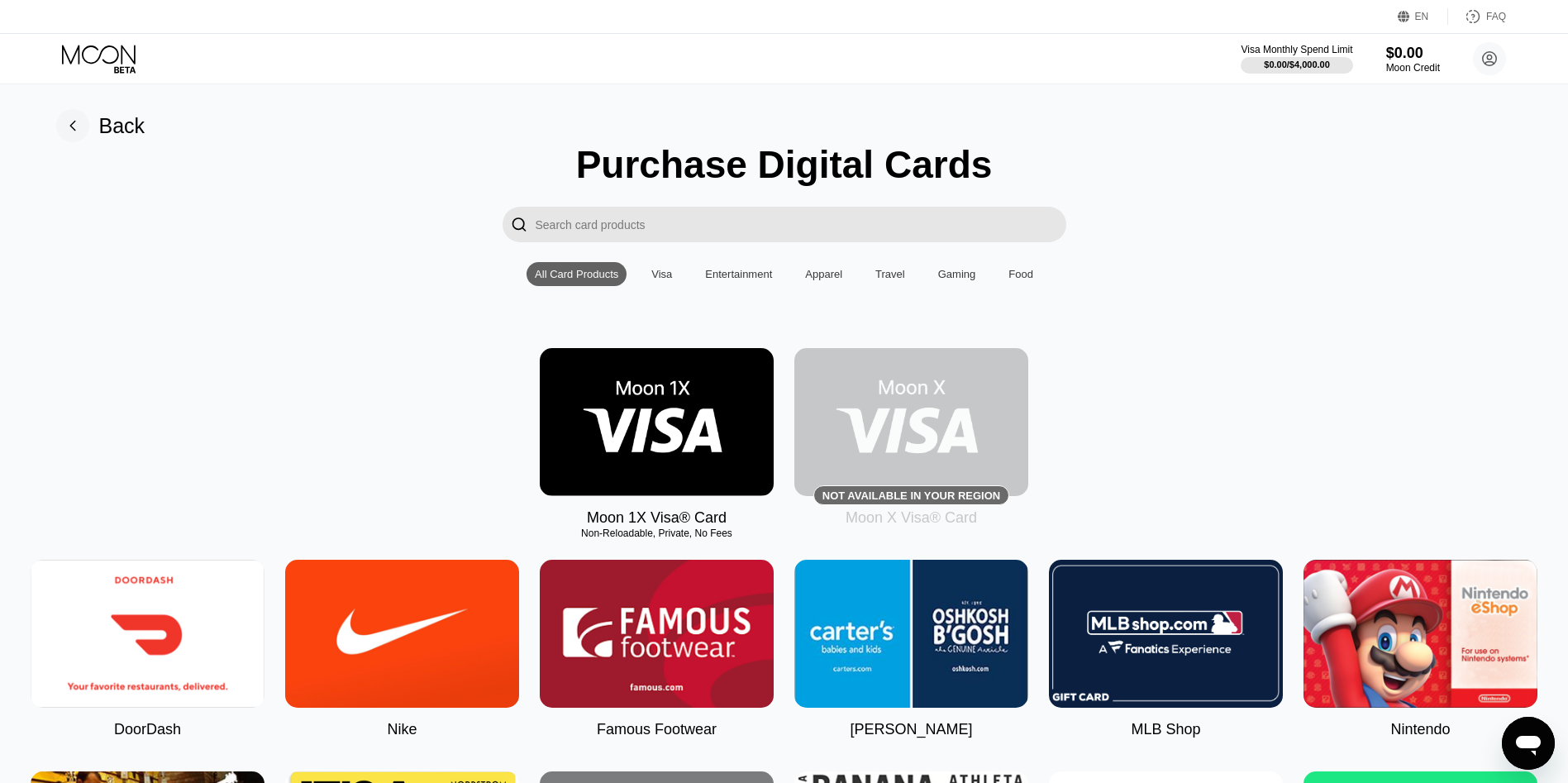
click at [169, 614] on img at bounding box center [148, 633] width 234 height 148
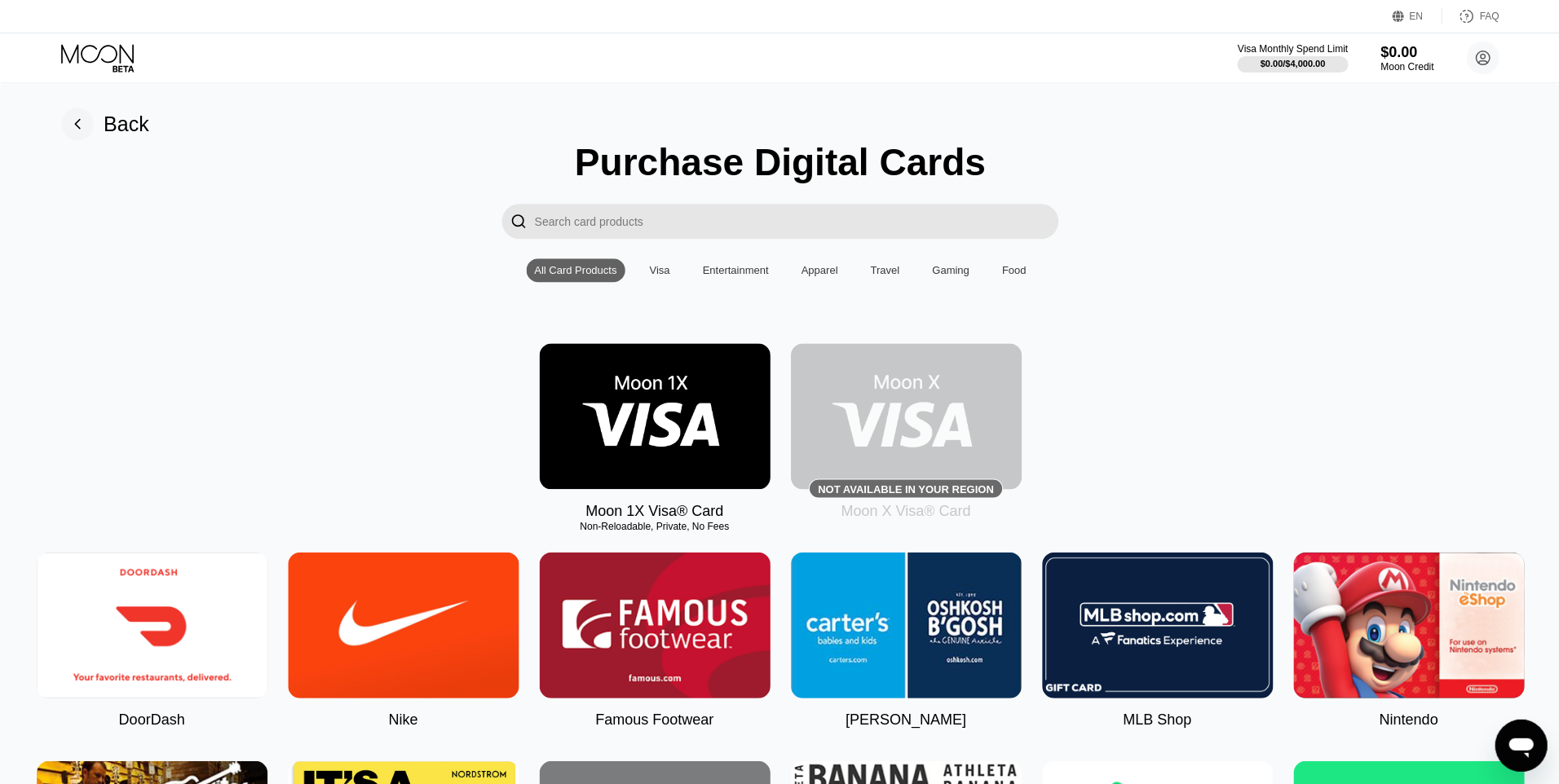
type input "0"
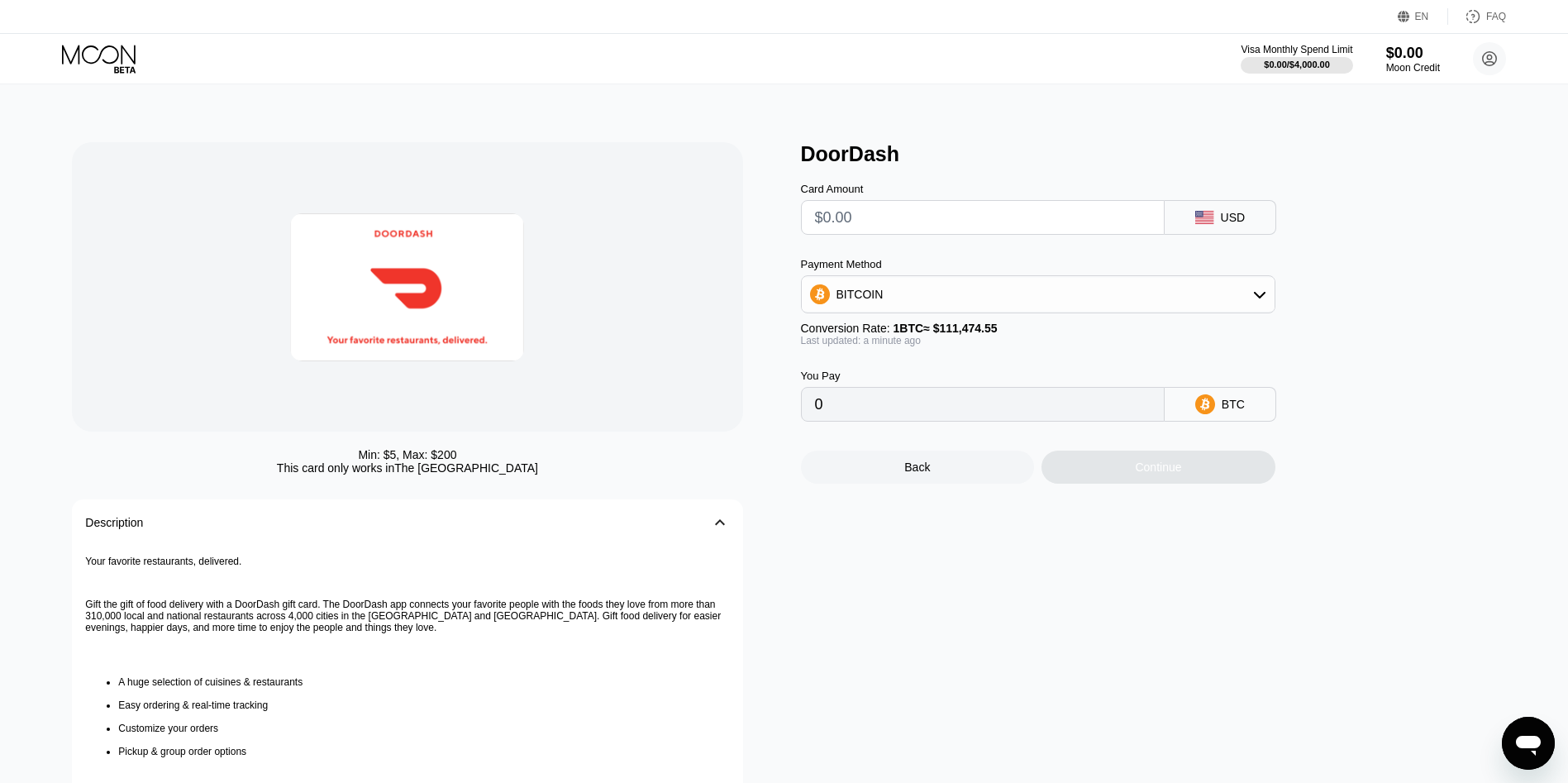
click at [864, 231] on input "text" at bounding box center [983, 218] width 335 height 34
type input "$13"
type input "0.00011662"
type input "$13.7"
type input "0.00012290"
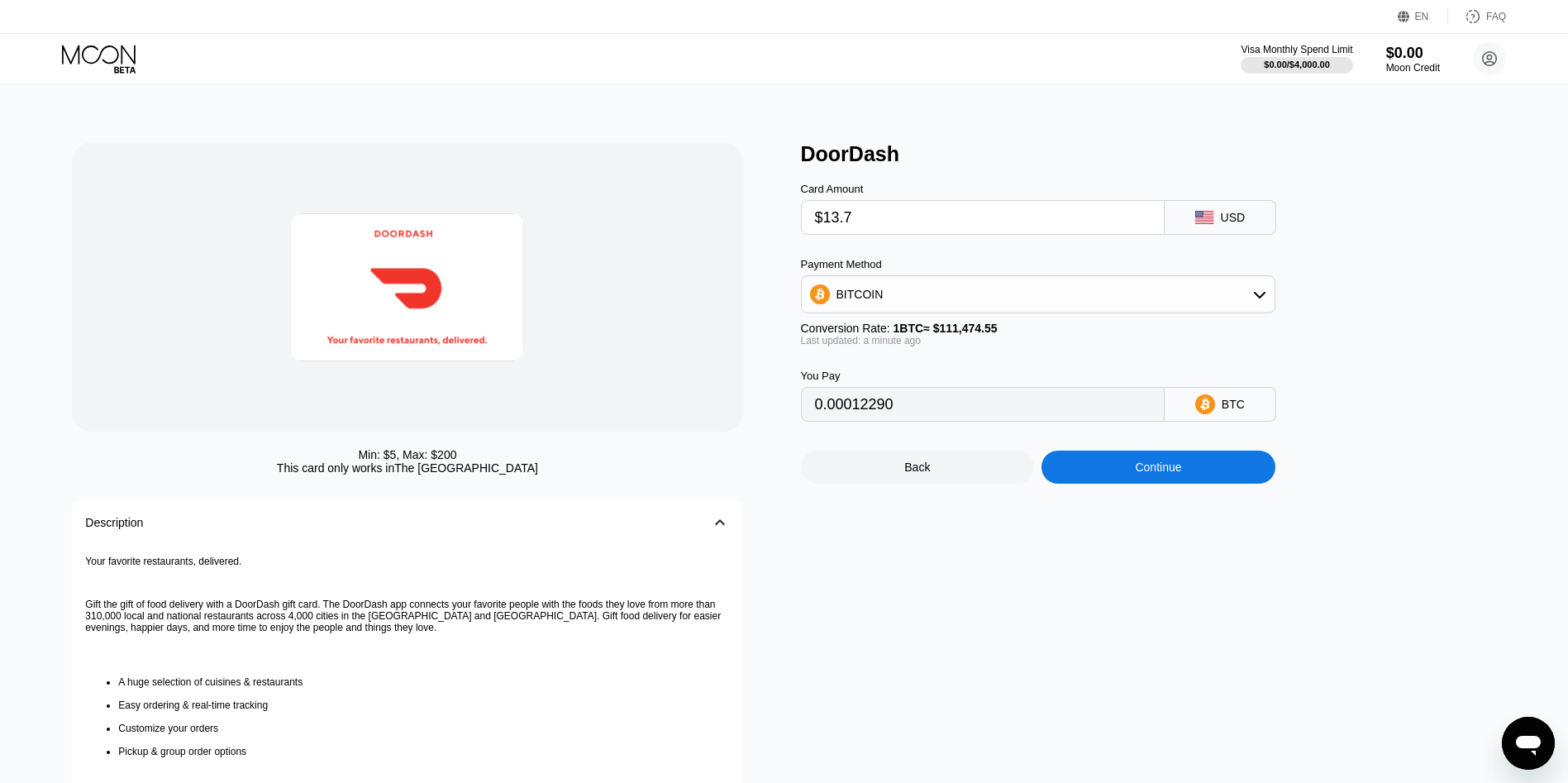
type input "$13.74"
type input "0.00012326"
type input "$13.74"
click at [1129, 459] on div "Back Continue" at bounding box center [1065, 452] width 529 height 62
click at [1126, 473] on div "Continue" at bounding box center [1158, 467] width 234 height 34
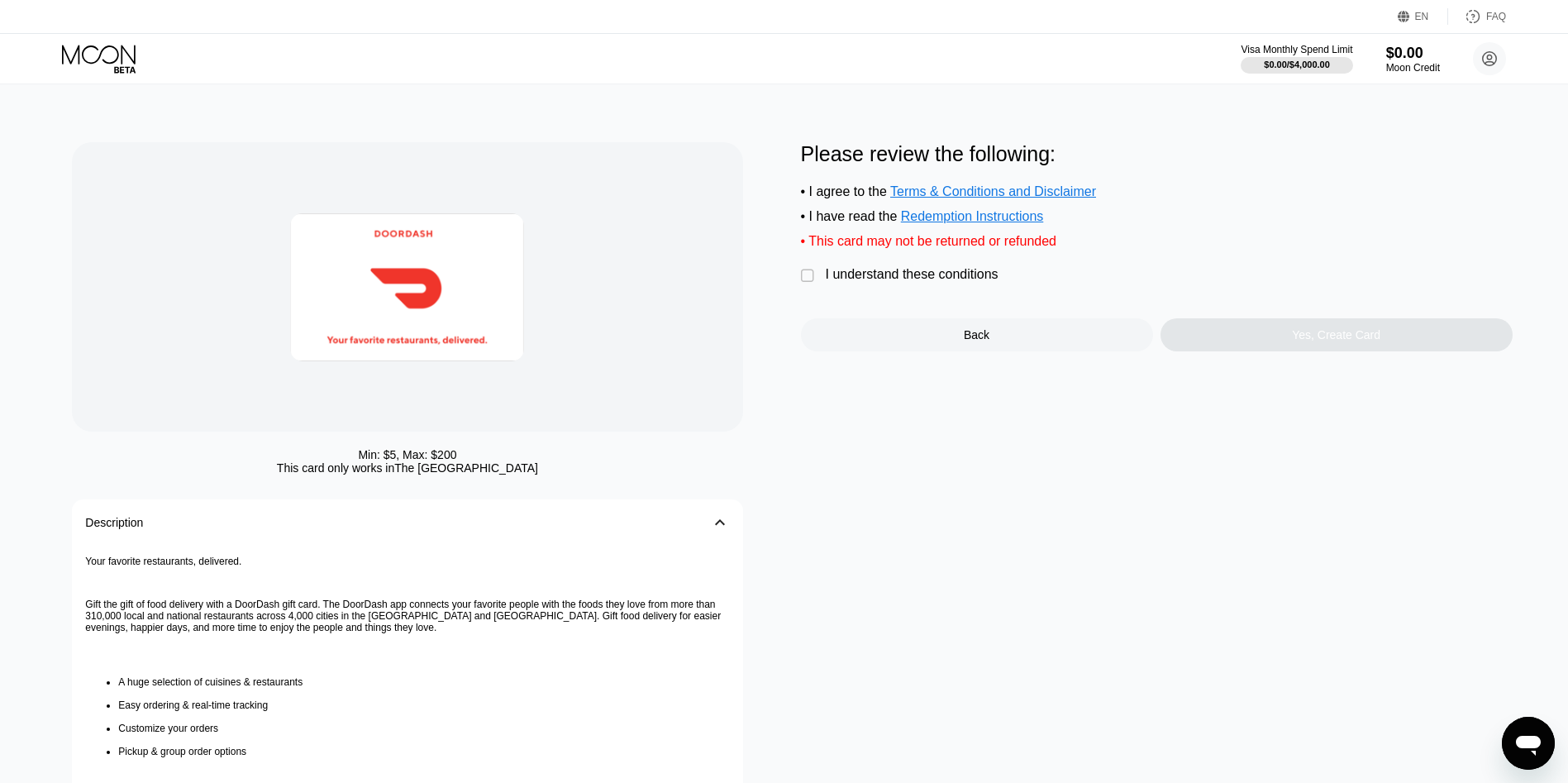
drag, startPoint x: 875, startPoint y: 283, endPoint x: 884, endPoint y: 283, distance: 9.0
click at [876, 282] on div "I understand these conditions" at bounding box center [912, 275] width 172 height 15
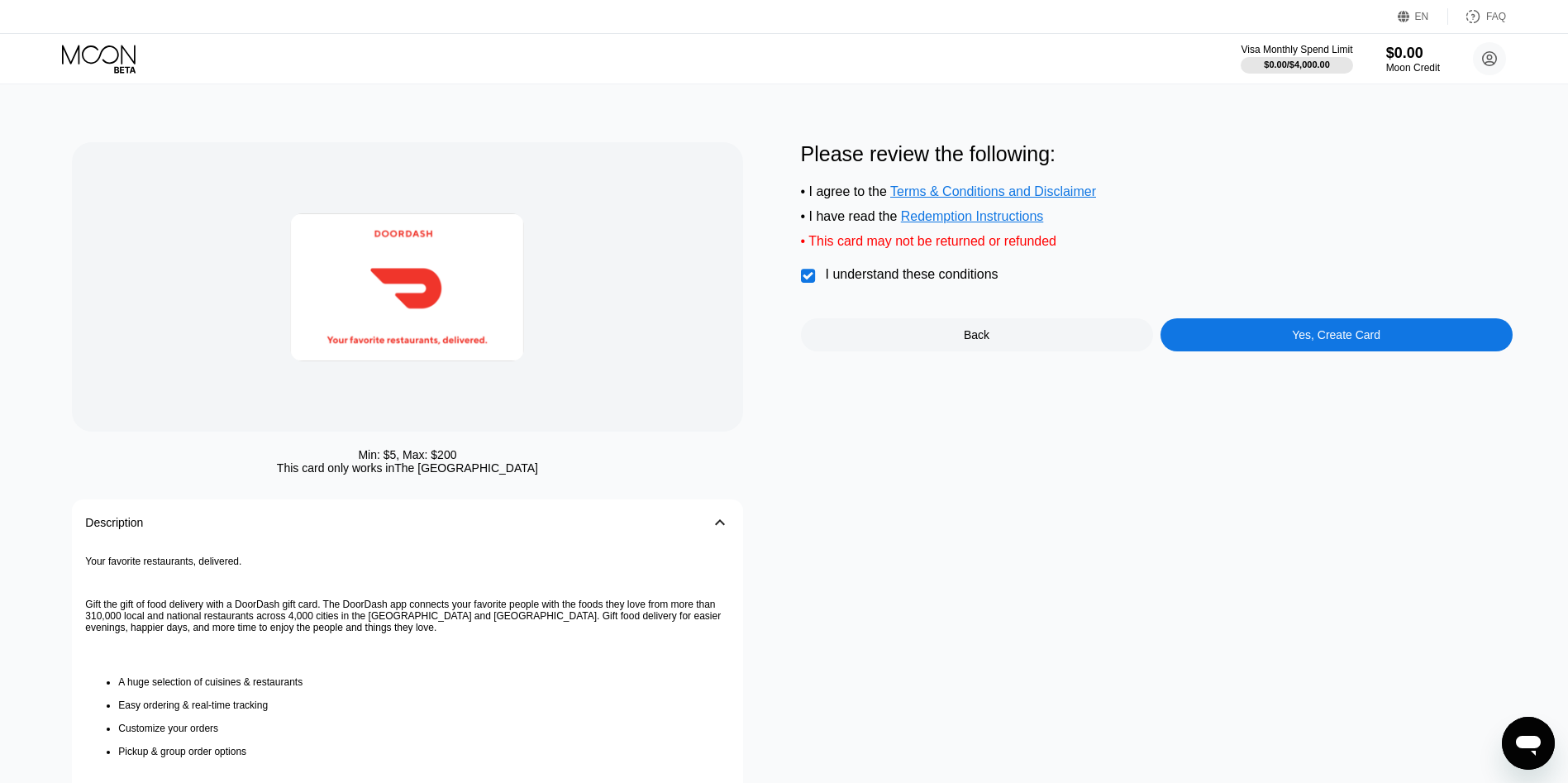
click at [1264, 352] on div "Yes, Create Card" at bounding box center [1336, 334] width 352 height 34
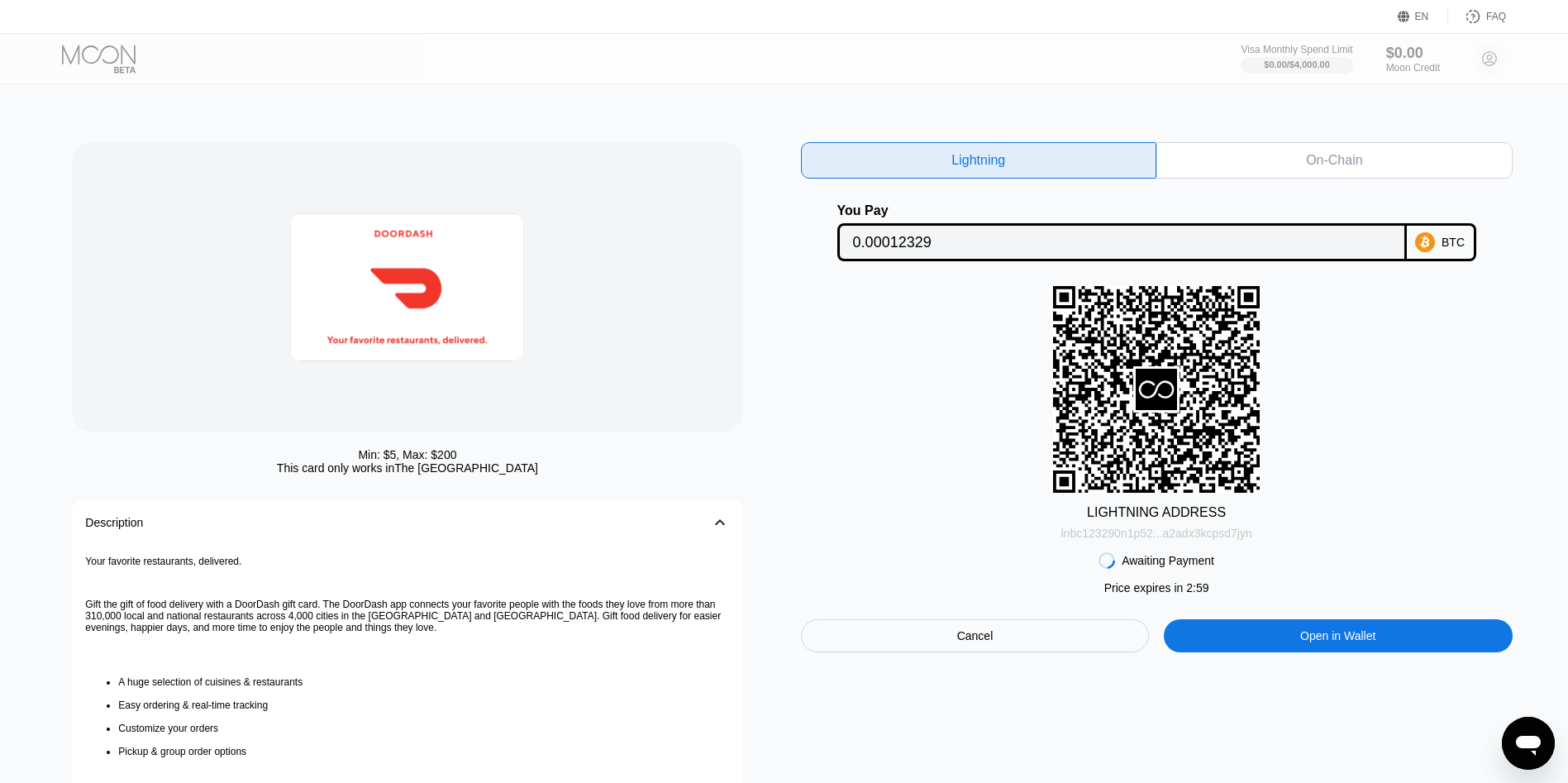
click at [1137, 536] on div "lnbc123290n1p52...a2adx3kcpsd7jyn" at bounding box center [1155, 534] width 191 height 13
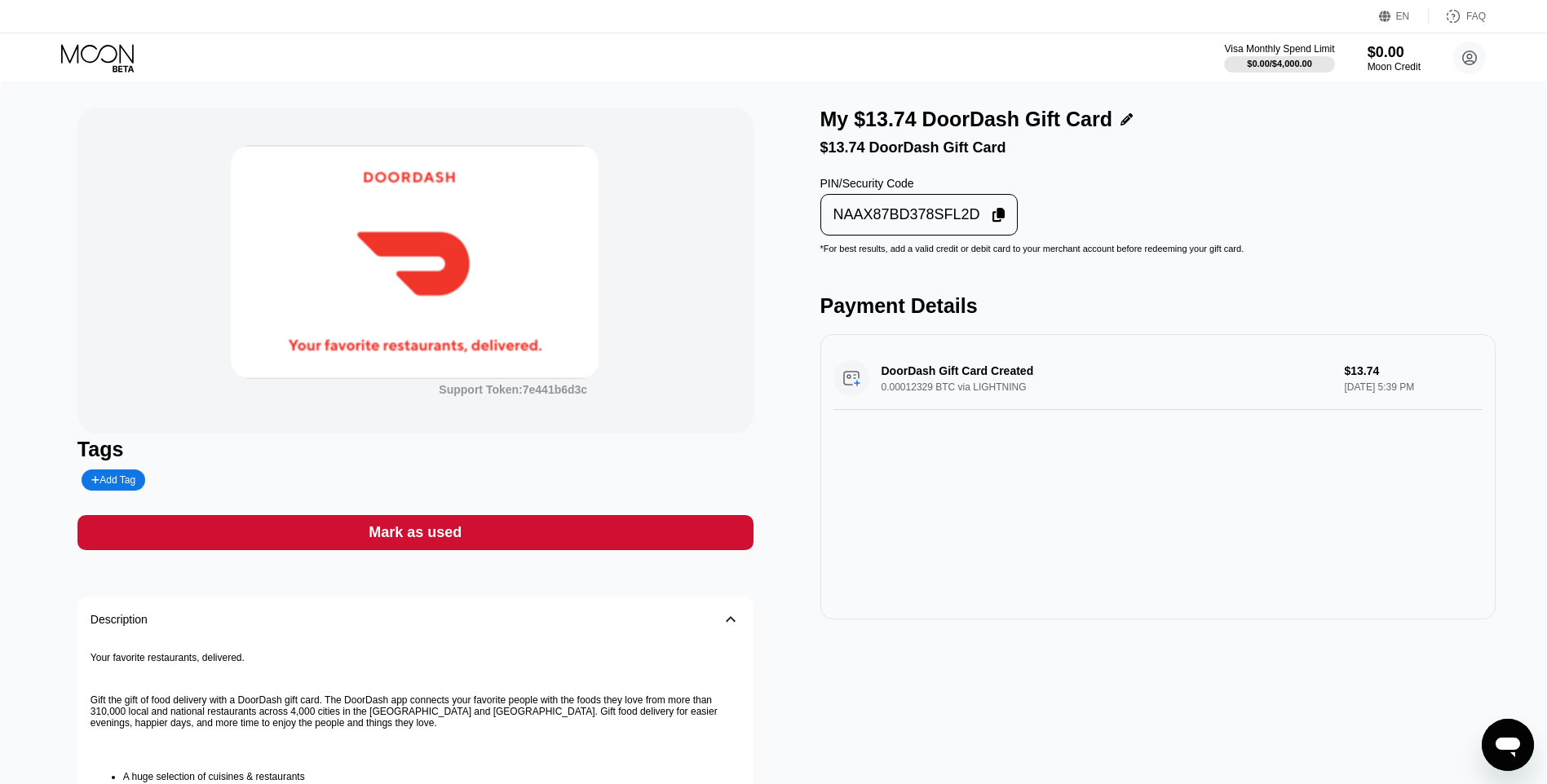
click at [954, 224] on div "NAAX87BD378SFL2D" at bounding box center [906, 214] width 146 height 19
